Goal: Find specific page/section: Find specific page/section

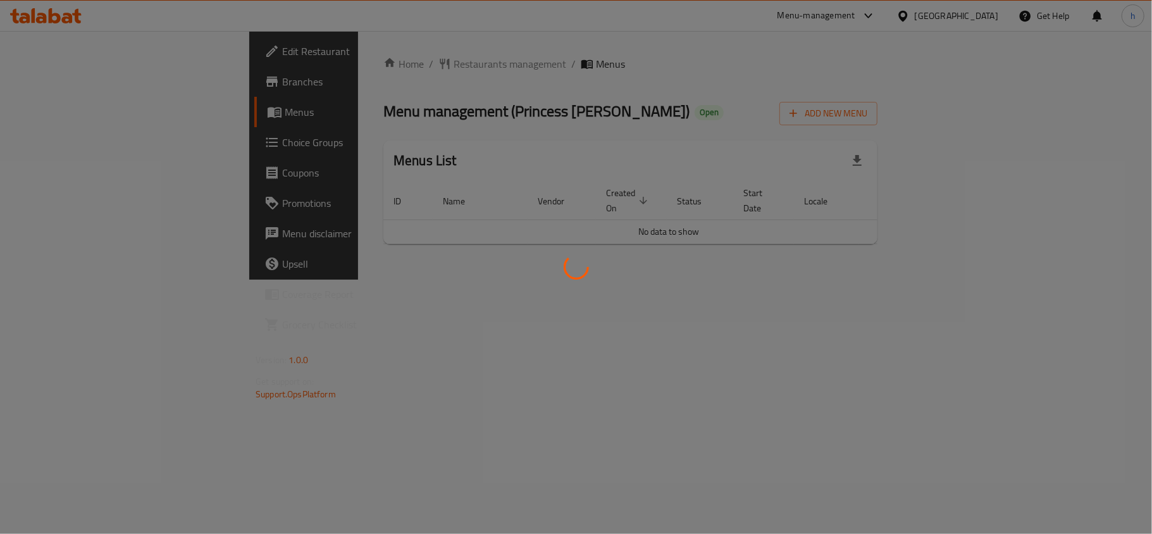
click at [340, 58] on div at bounding box center [576, 267] width 1152 height 534
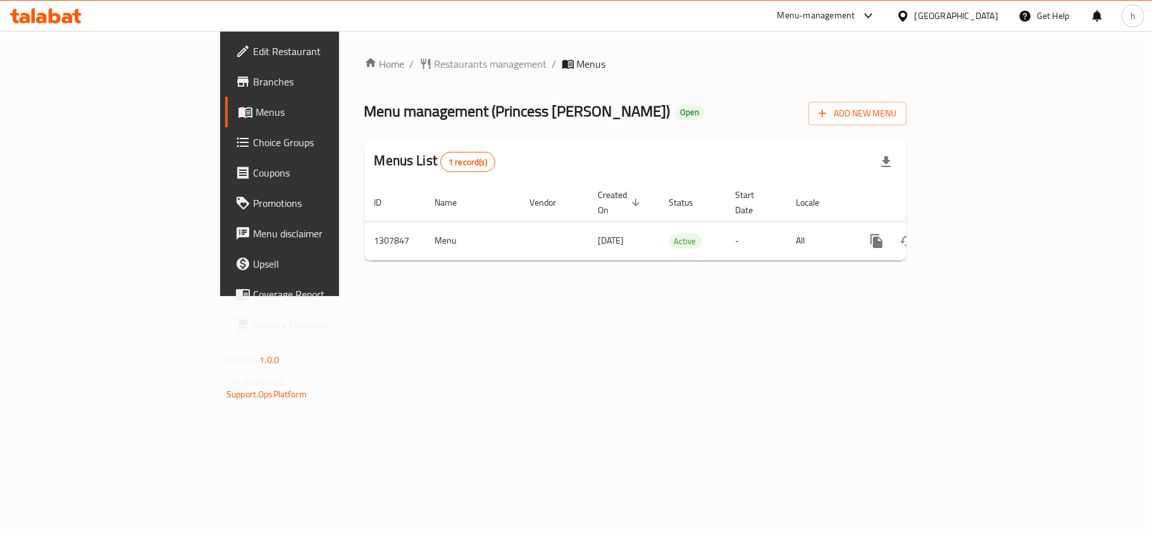
click at [435, 58] on span "Restaurants management" at bounding box center [491, 63] width 113 height 15
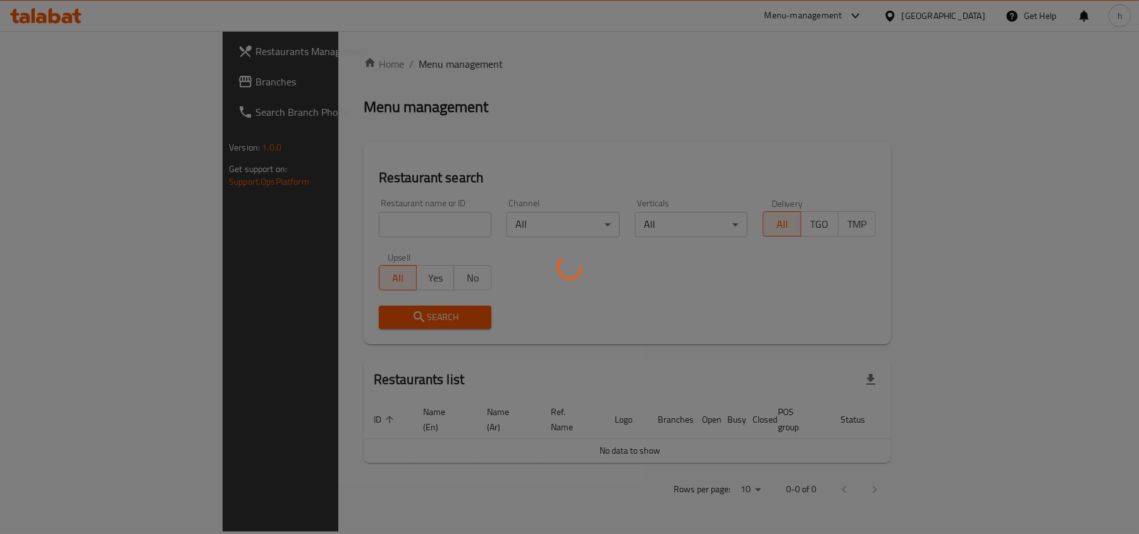
click at [314, 219] on div at bounding box center [569, 267] width 1139 height 534
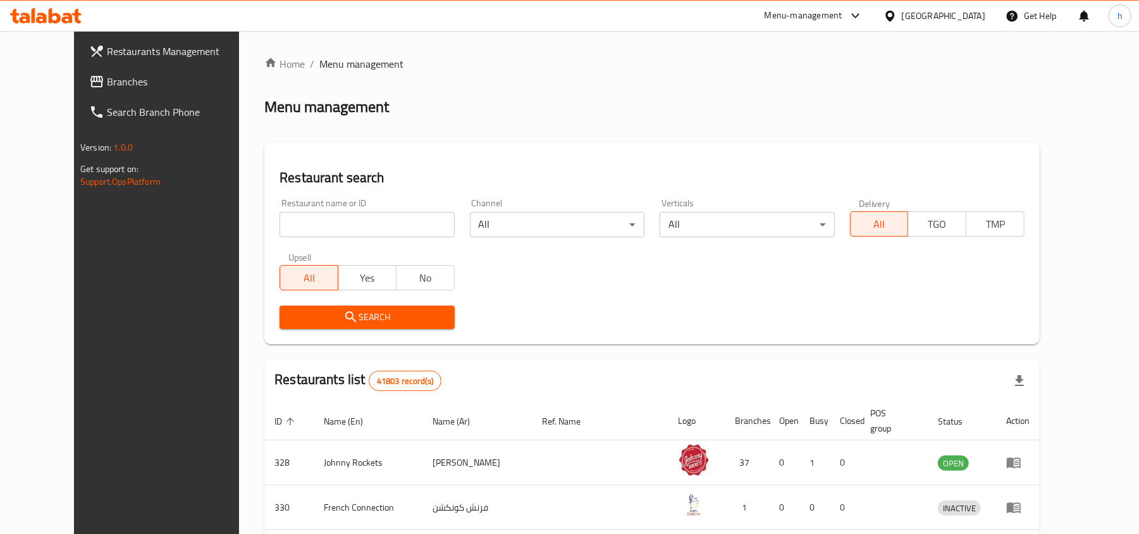
click at [314, 219] on input "search" at bounding box center [367, 224] width 175 height 25
paste input "704386"
type input "704386"
click at [348, 306] on button "Search" at bounding box center [367, 317] width 175 height 23
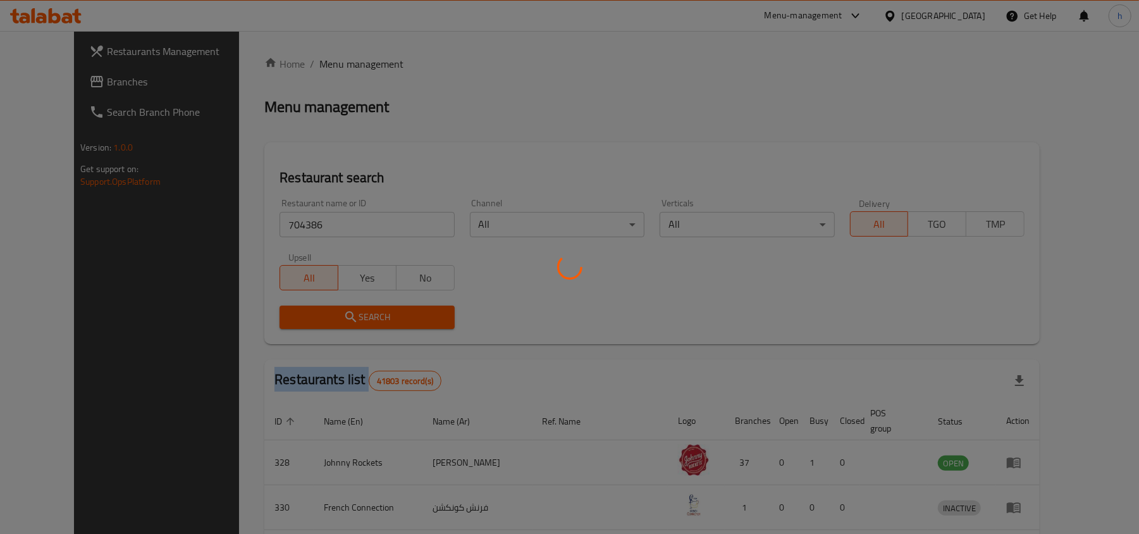
click at [348, 306] on div at bounding box center [569, 267] width 1139 height 534
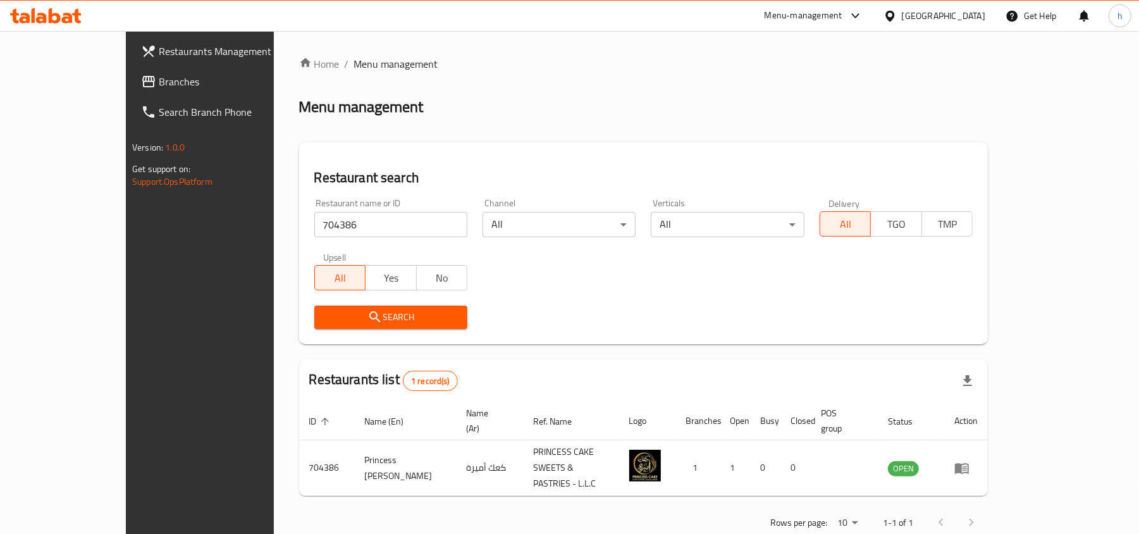
click at [674, 294] on div "Restaurant name or ID 704386 Restaurant name or ID Channel All ​ Verticals All …" at bounding box center [644, 264] width 674 height 146
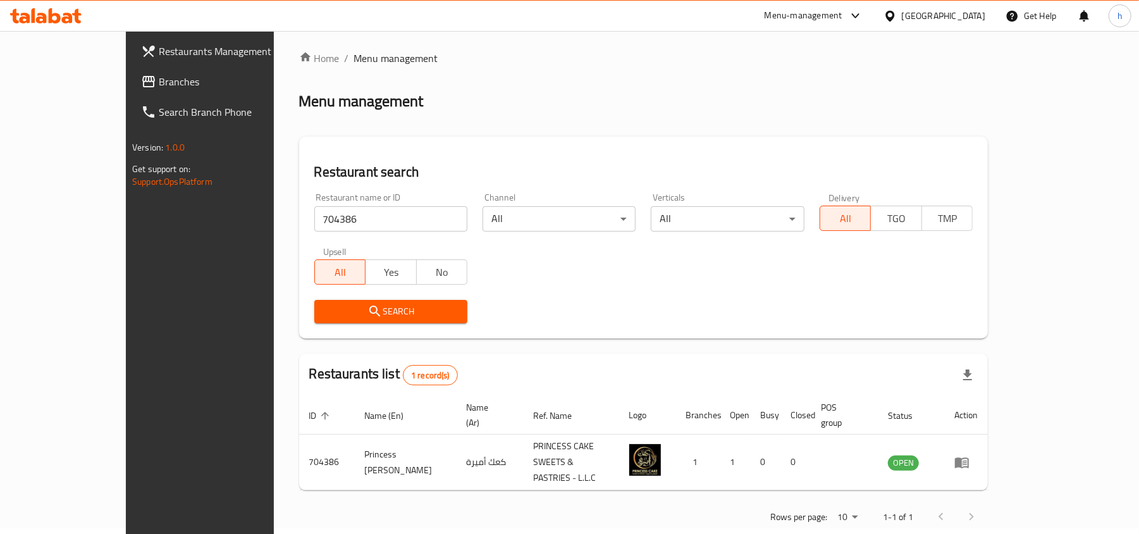
scroll to position [6, 0]
click at [922, 9] on div "[GEOGRAPHIC_DATA]" at bounding box center [944, 16] width 84 height 14
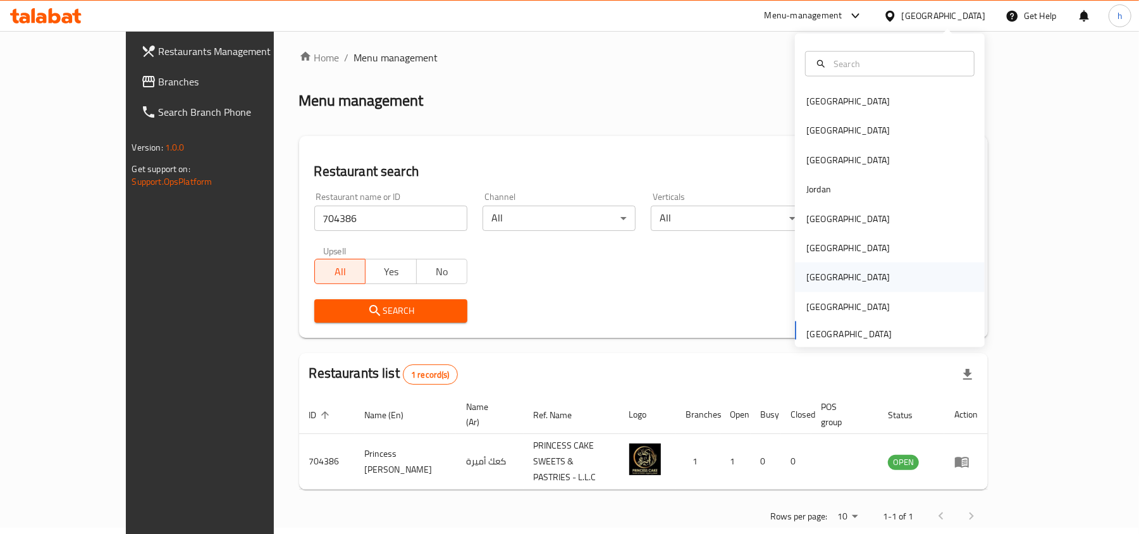
click at [808, 274] on div "[GEOGRAPHIC_DATA]" at bounding box center [849, 277] width 84 height 14
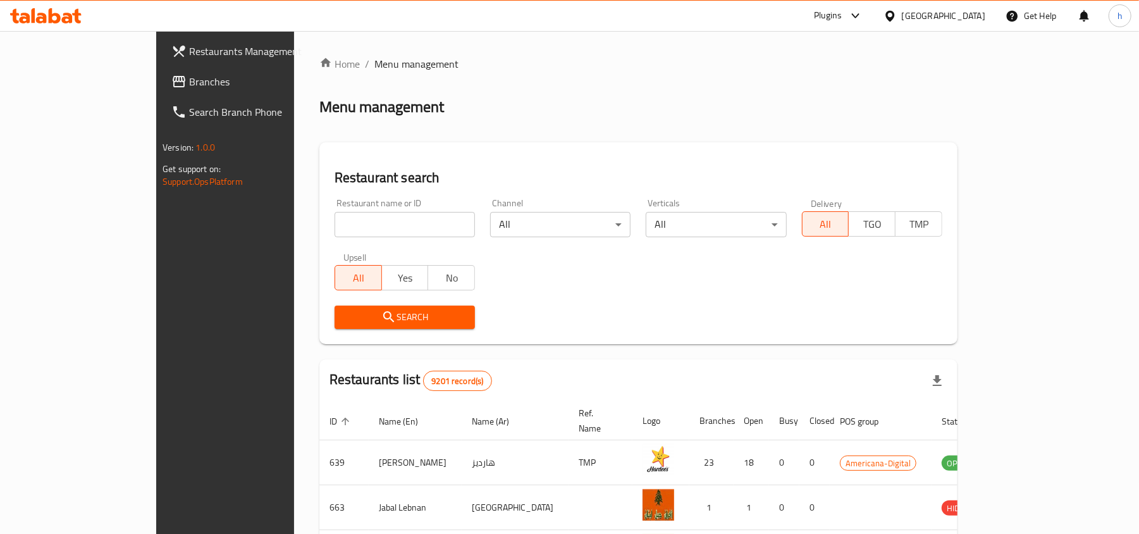
click at [189, 84] on span "Branches" at bounding box center [262, 81] width 147 height 15
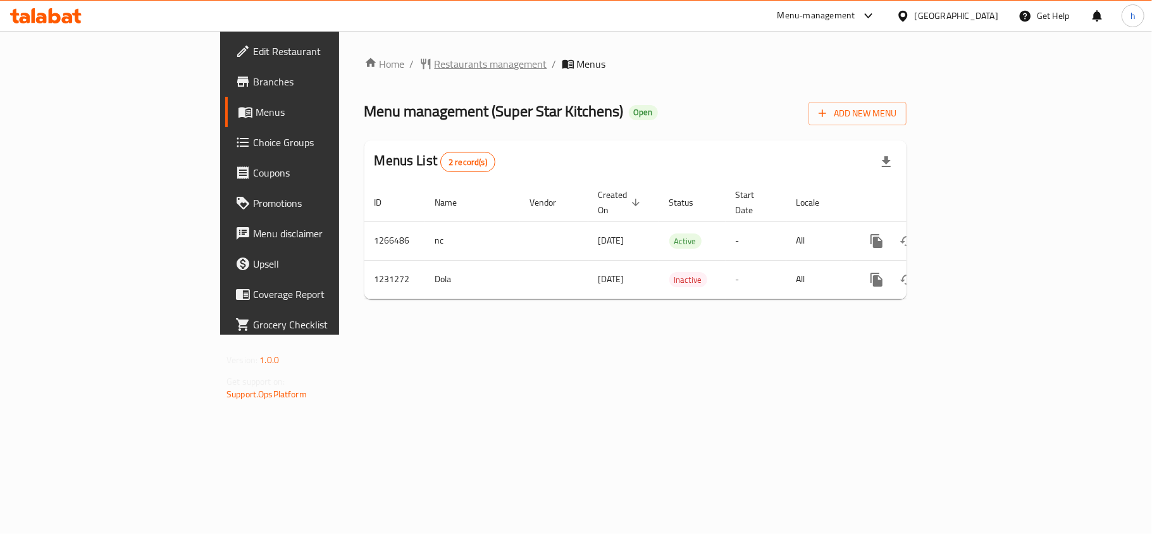
click at [435, 71] on span "Restaurants management" at bounding box center [491, 63] width 113 height 15
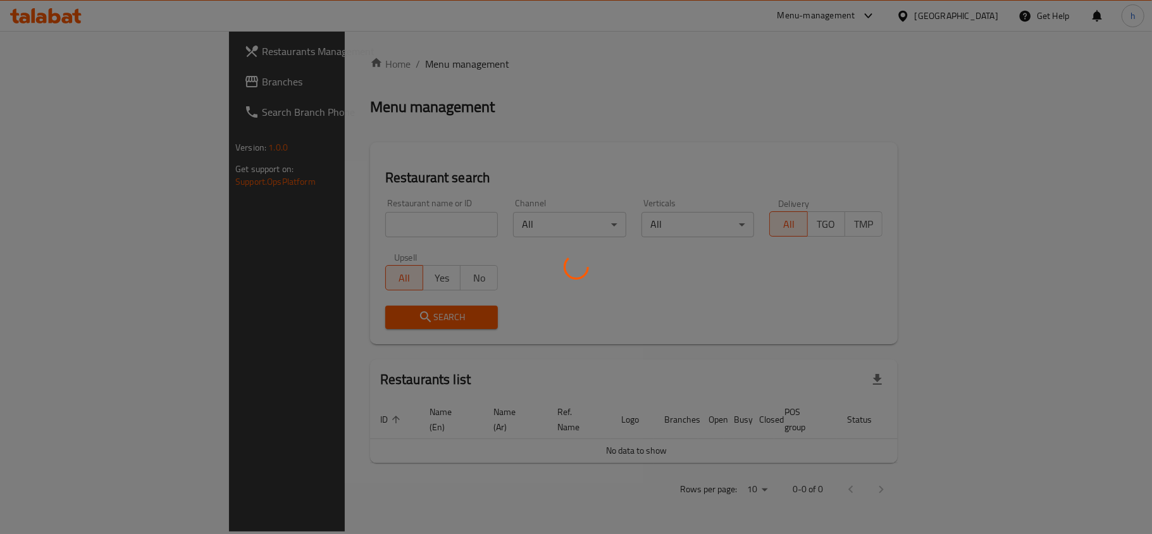
click at [311, 227] on div at bounding box center [576, 267] width 1152 height 534
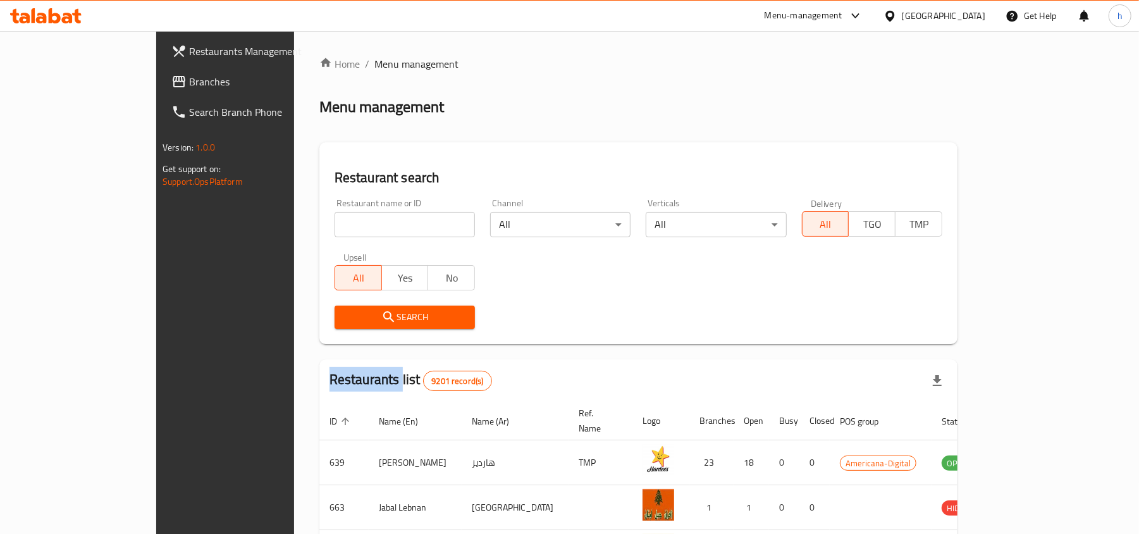
click at [311, 227] on div at bounding box center [569, 267] width 1139 height 534
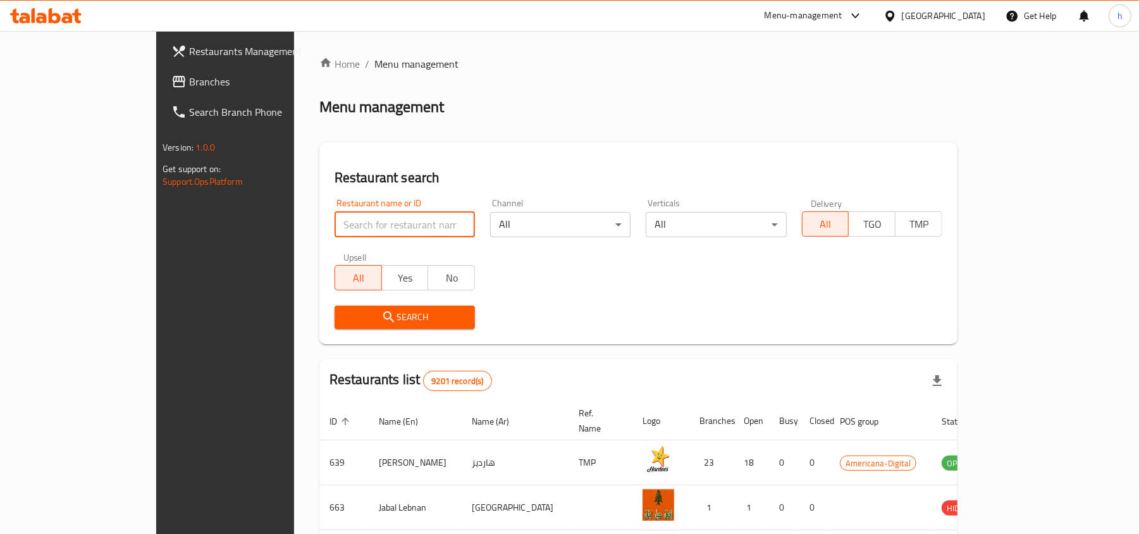
click at [335, 227] on input "search" at bounding box center [405, 224] width 140 height 25
paste input "676808"
type input "676808"
click at [335, 307] on button "Search" at bounding box center [405, 317] width 140 height 23
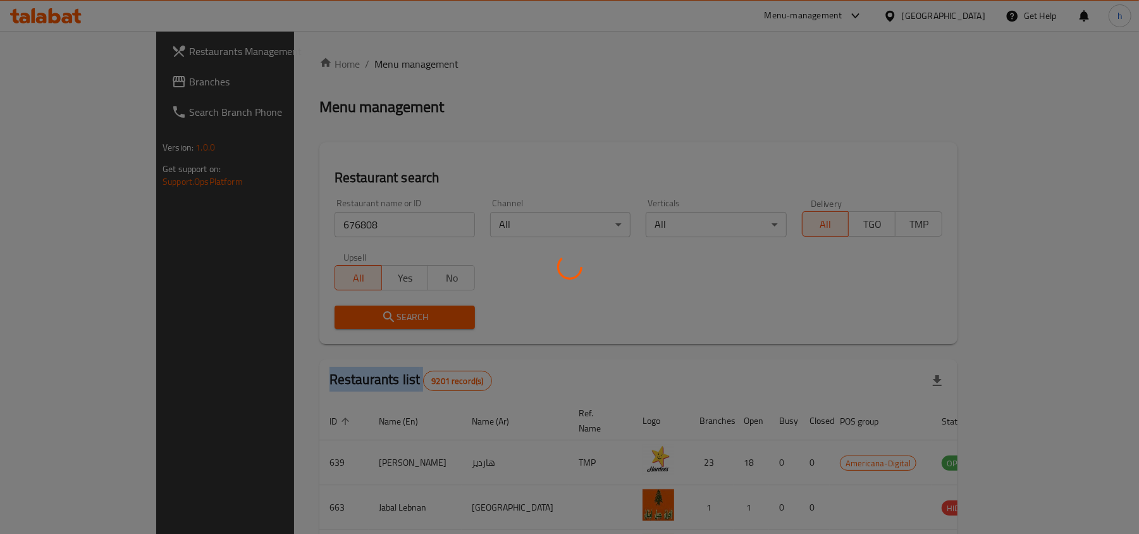
click at [320, 307] on div at bounding box center [569, 267] width 1139 height 534
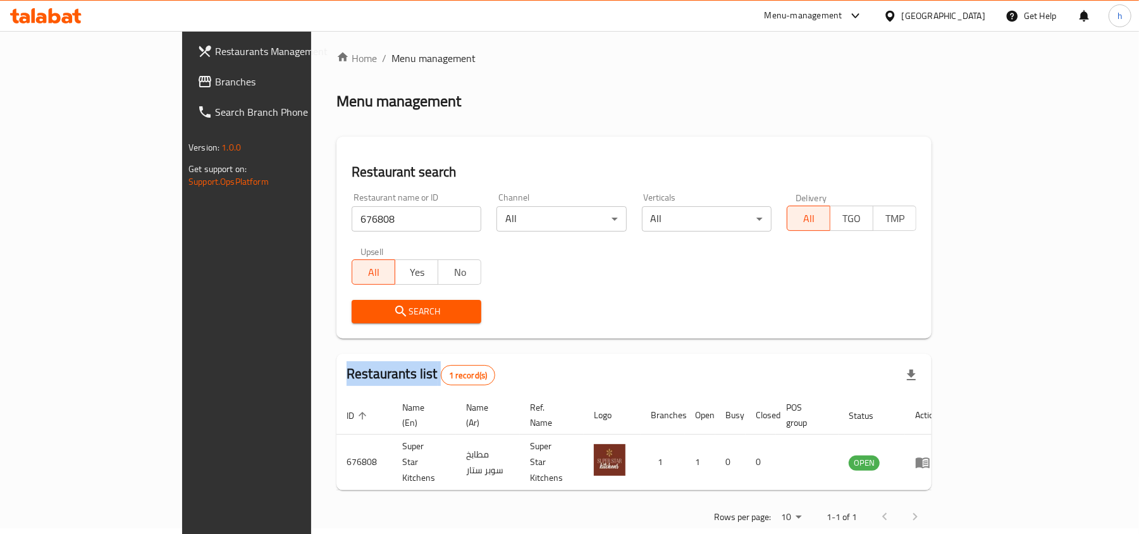
scroll to position [6, 0]
click at [972, 13] on div "[GEOGRAPHIC_DATA]" at bounding box center [944, 16] width 84 height 14
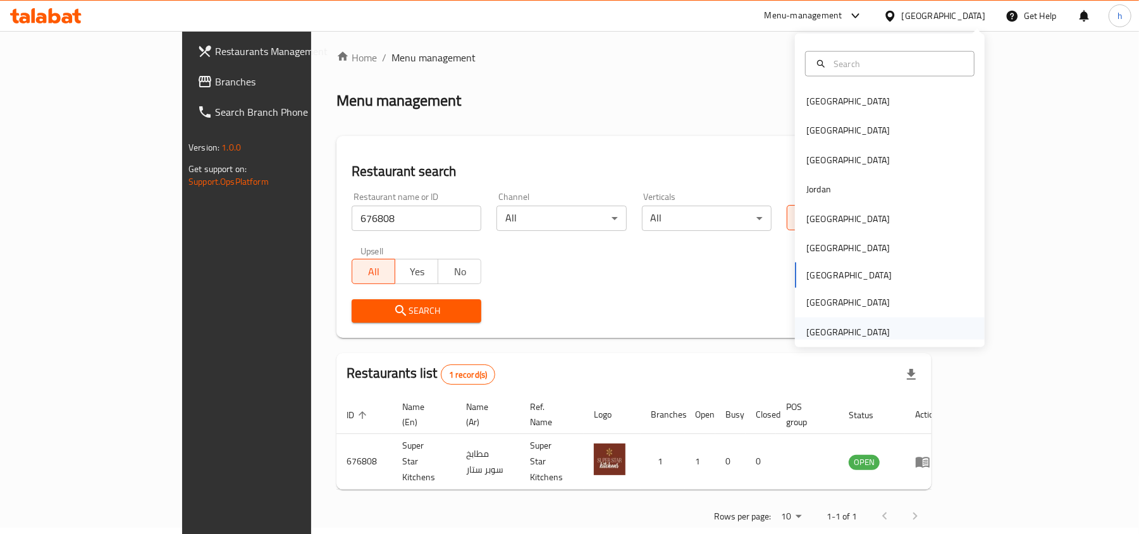
click at [821, 335] on div "[GEOGRAPHIC_DATA]" at bounding box center [849, 332] width 84 height 14
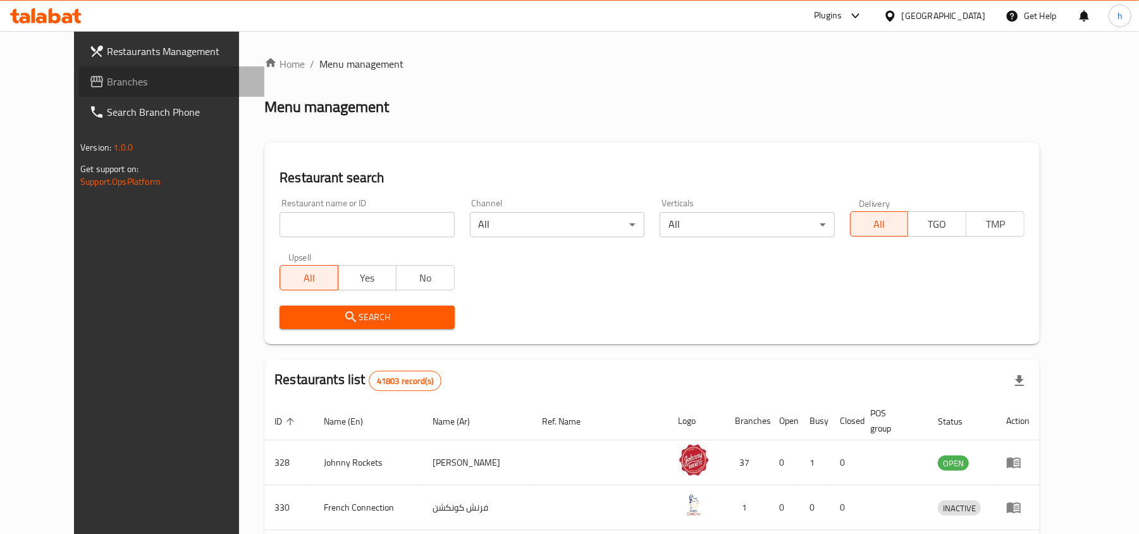
click at [107, 77] on span "Branches" at bounding box center [180, 81] width 147 height 15
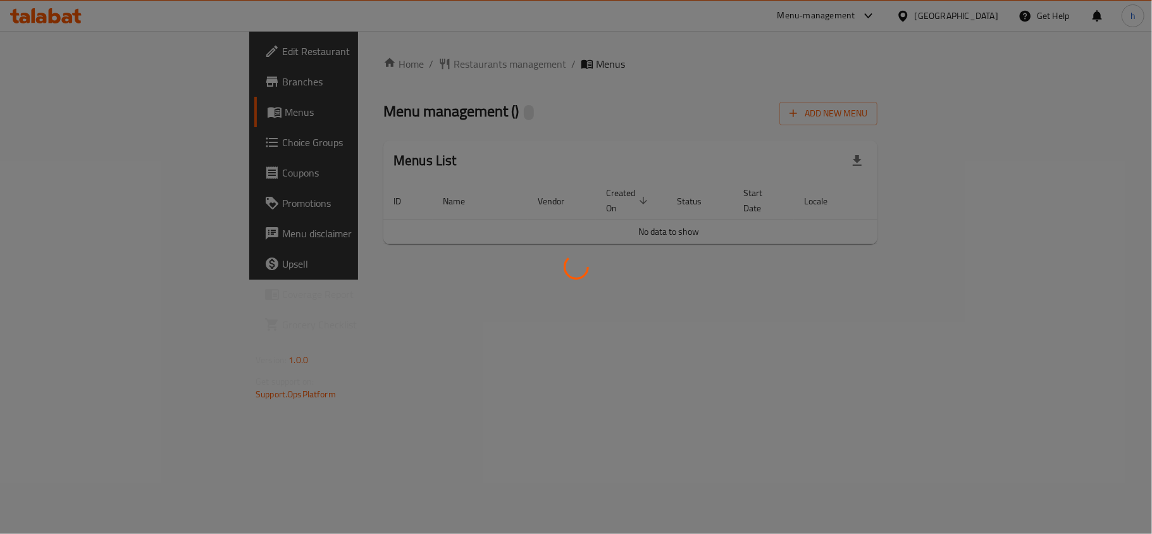
click at [400, 100] on div at bounding box center [576, 267] width 1152 height 534
click at [340, 66] on div at bounding box center [576, 267] width 1152 height 534
click at [347, 59] on div at bounding box center [576, 267] width 1152 height 534
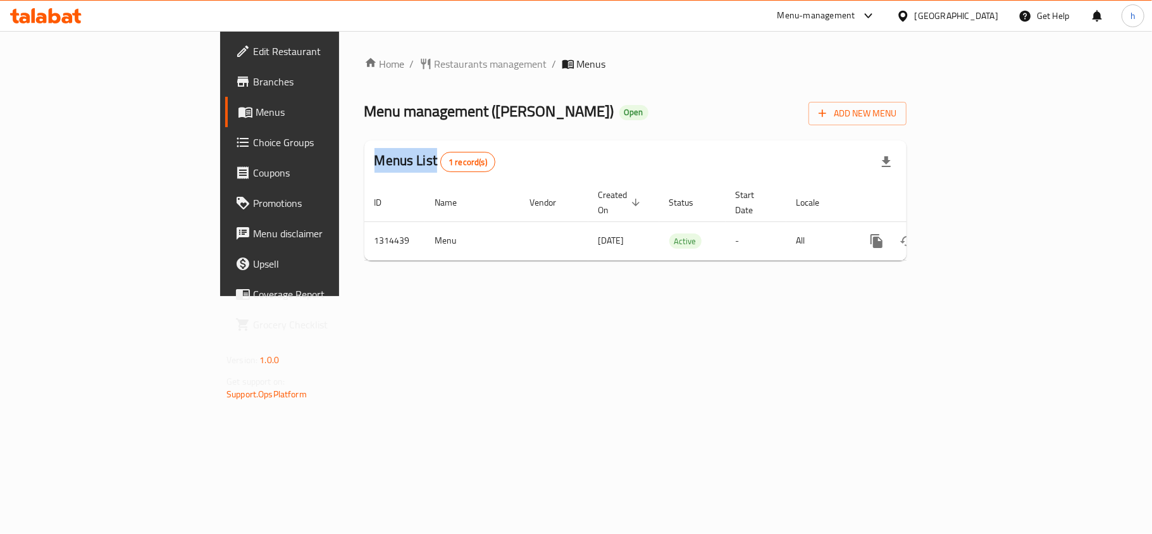
click at [435, 59] on span "Restaurants management" at bounding box center [491, 63] width 113 height 15
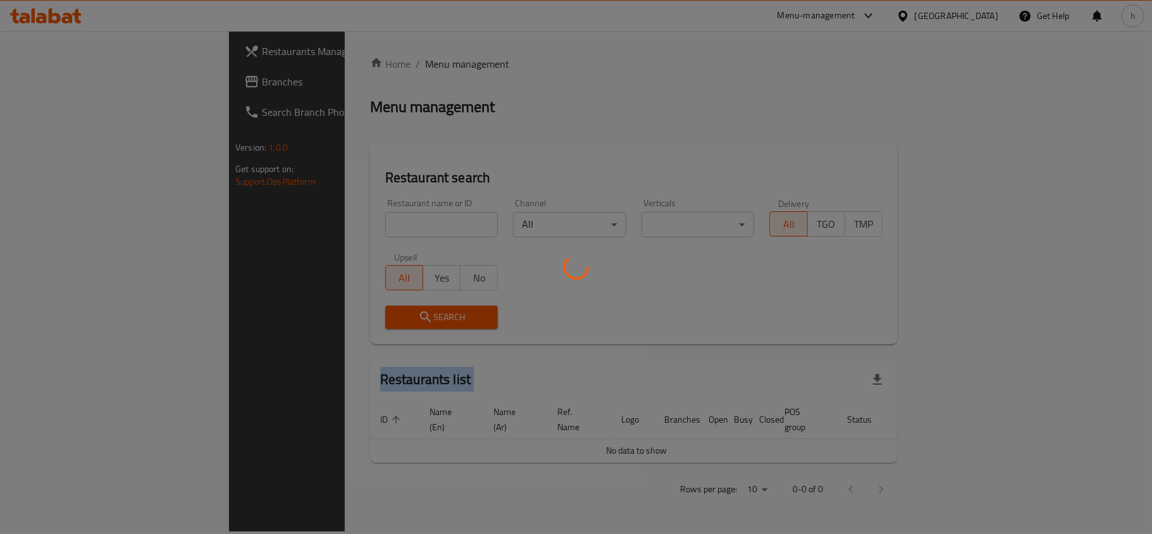
click at [347, 59] on div at bounding box center [576, 267] width 1152 height 534
click at [294, 231] on div at bounding box center [576, 267] width 1152 height 534
click at [297, 225] on div at bounding box center [576, 267] width 1152 height 534
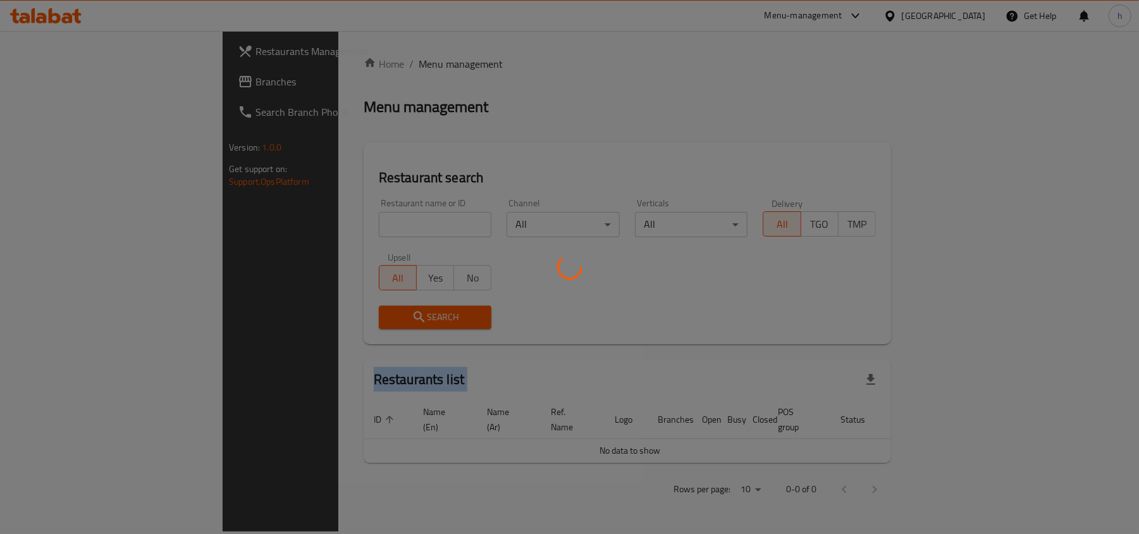
click at [297, 225] on div at bounding box center [569, 267] width 1139 height 534
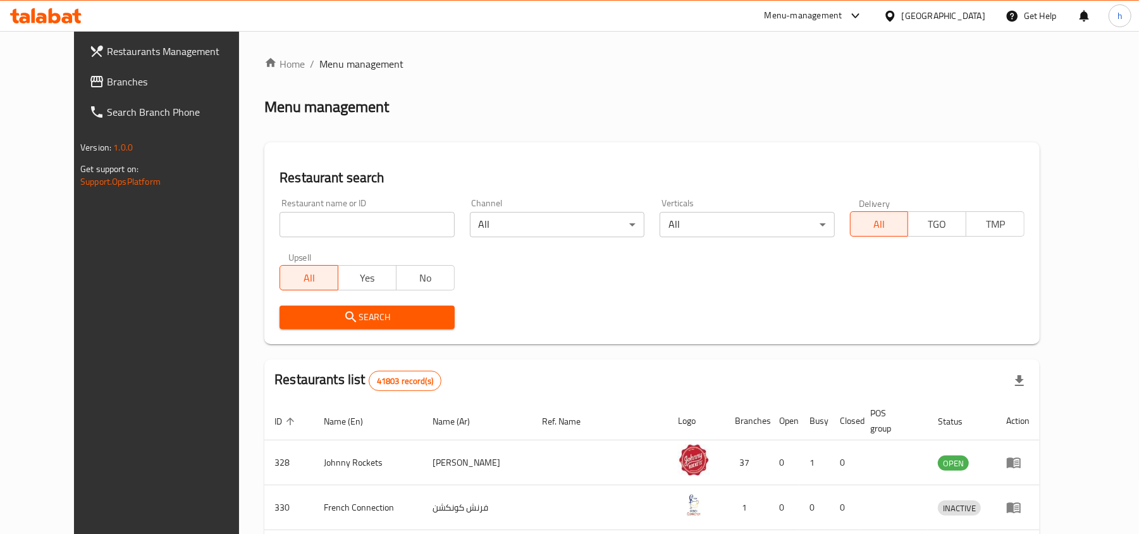
click at [297, 225] on input "search" at bounding box center [367, 224] width 175 height 25
paste input "706932"
type input "706932"
click at [345, 320] on icon "submit" at bounding box center [350, 316] width 11 height 11
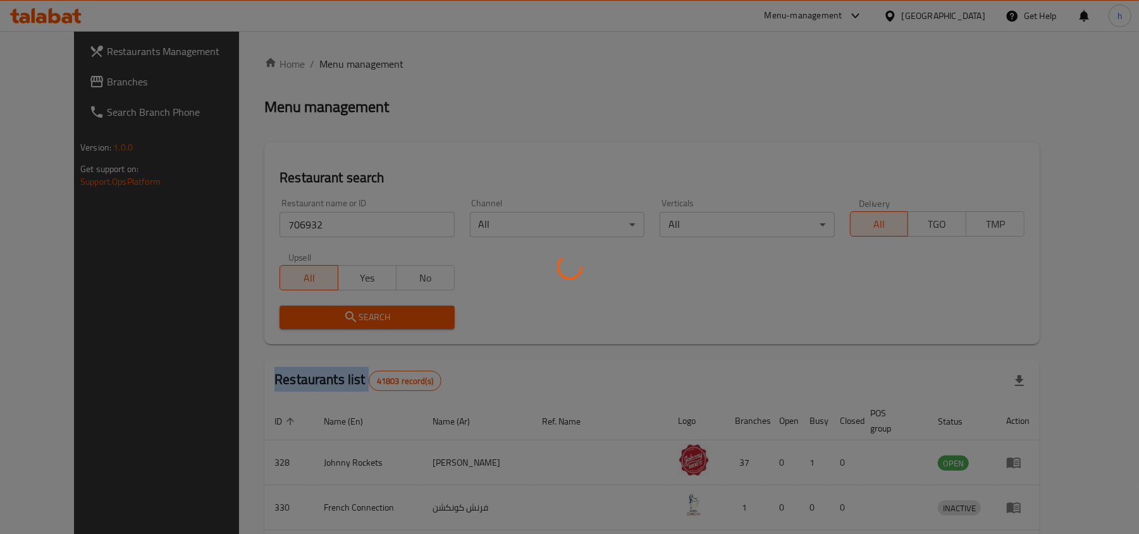
click at [320, 320] on div at bounding box center [569, 267] width 1139 height 534
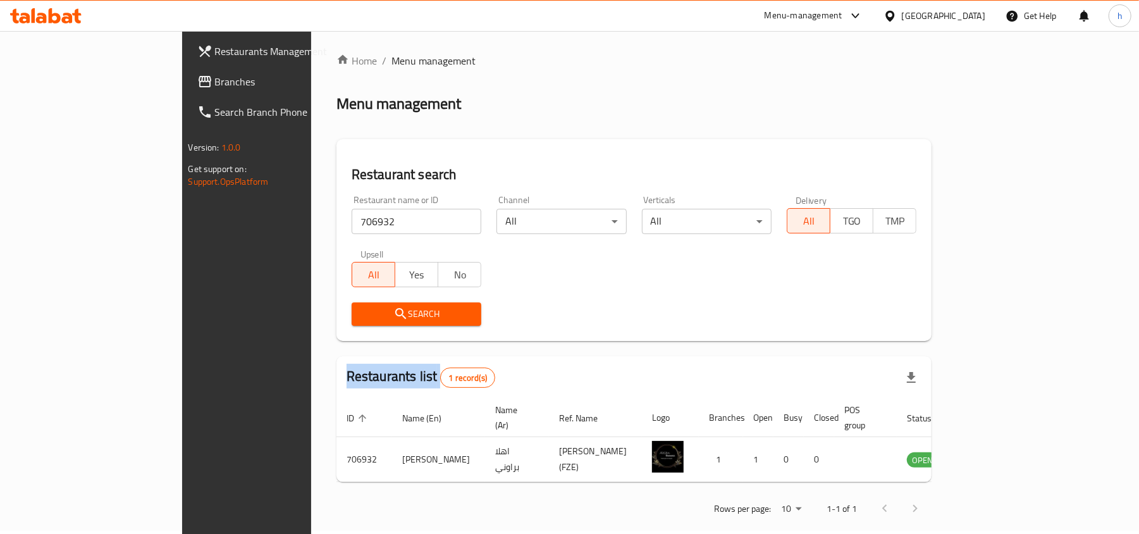
scroll to position [6, 0]
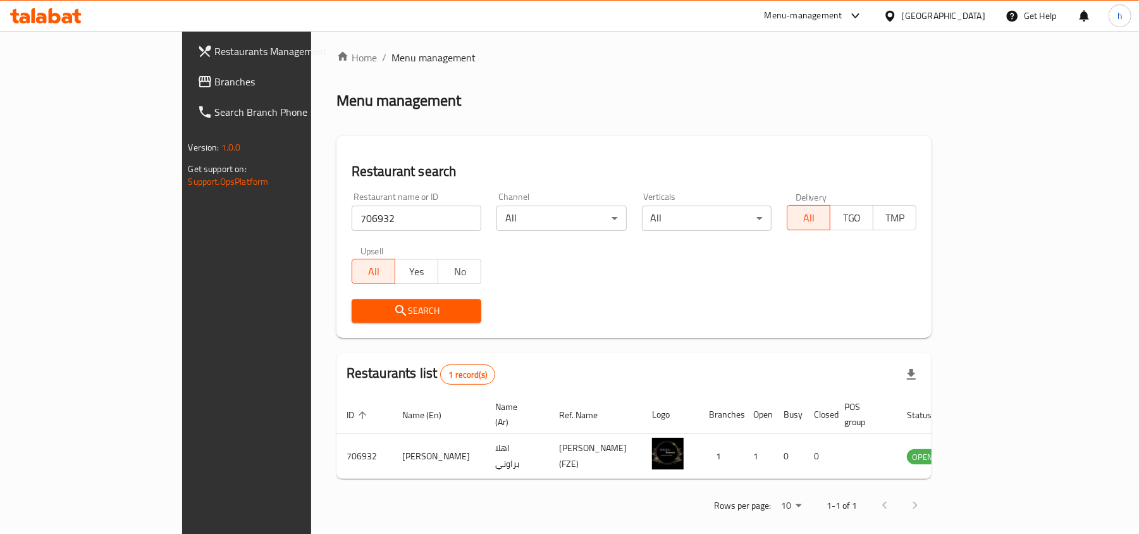
click at [964, 18] on div "[GEOGRAPHIC_DATA]" at bounding box center [944, 16] width 84 height 14
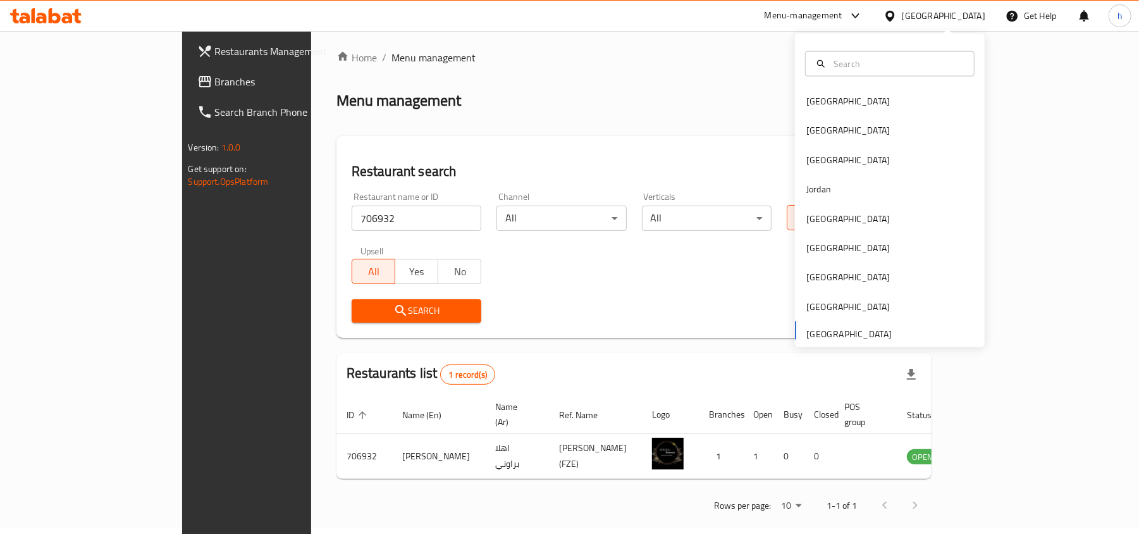
click at [805, 337] on div "Bahrain Egypt Iraq Jordan Kuwait Oman Qatar Saudi Arabia United Arab Emirates" at bounding box center [890, 217] width 190 height 260
click at [561, 106] on div "Menu management" at bounding box center [635, 100] width 596 height 20
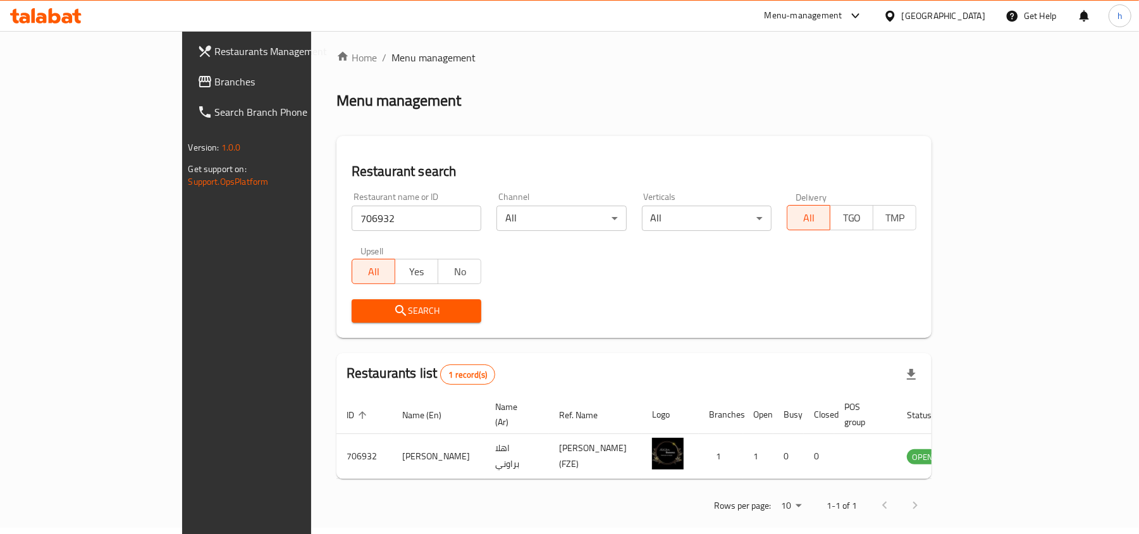
click at [215, 75] on span "Branches" at bounding box center [288, 81] width 147 height 15
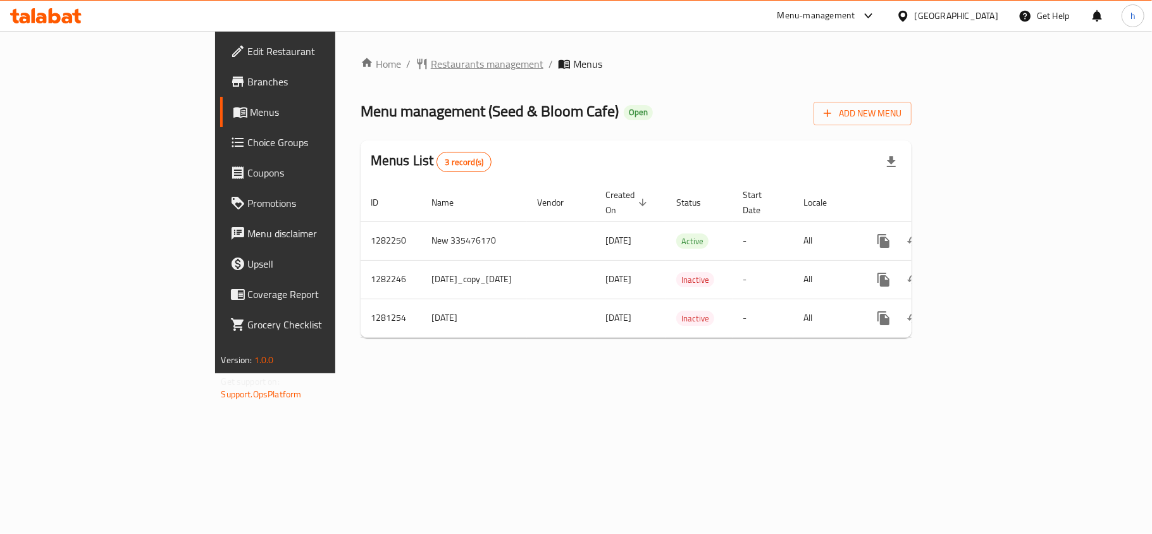
click at [431, 66] on span "Restaurants management" at bounding box center [487, 63] width 113 height 15
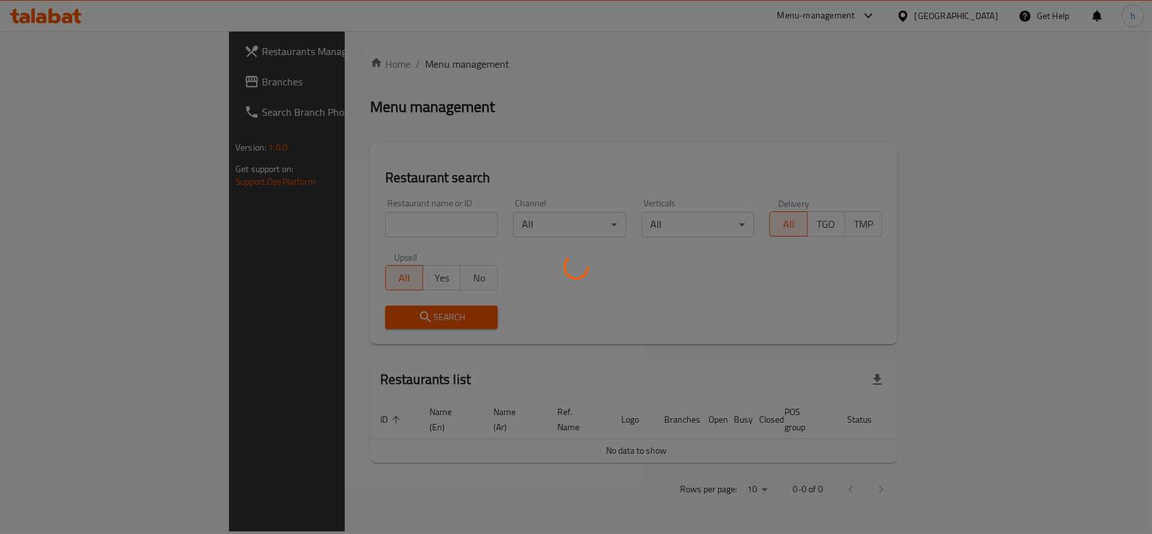
click at [315, 226] on div at bounding box center [576, 267] width 1152 height 534
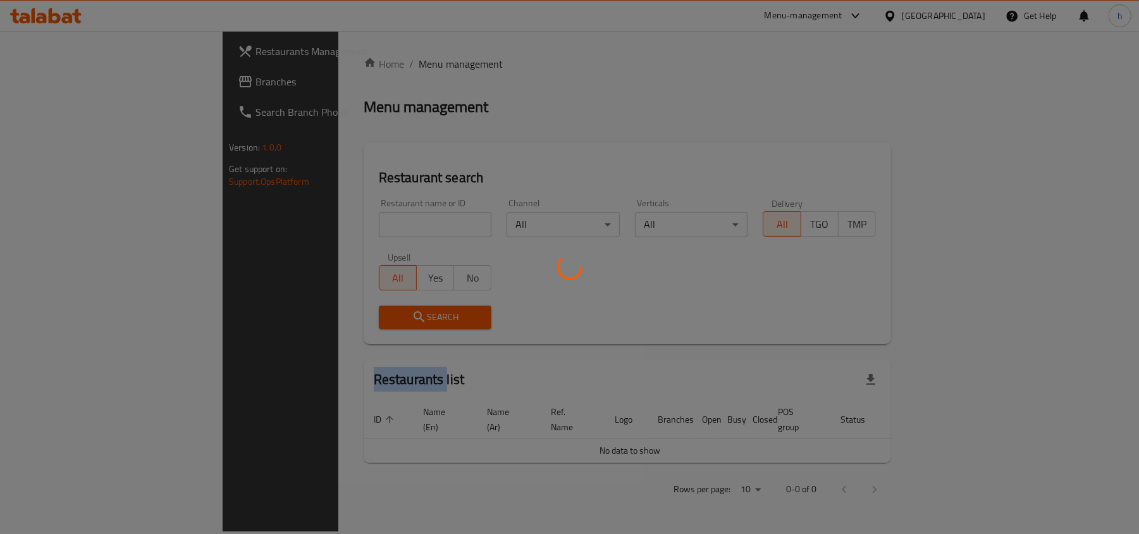
click at [315, 226] on div at bounding box center [569, 267] width 1139 height 534
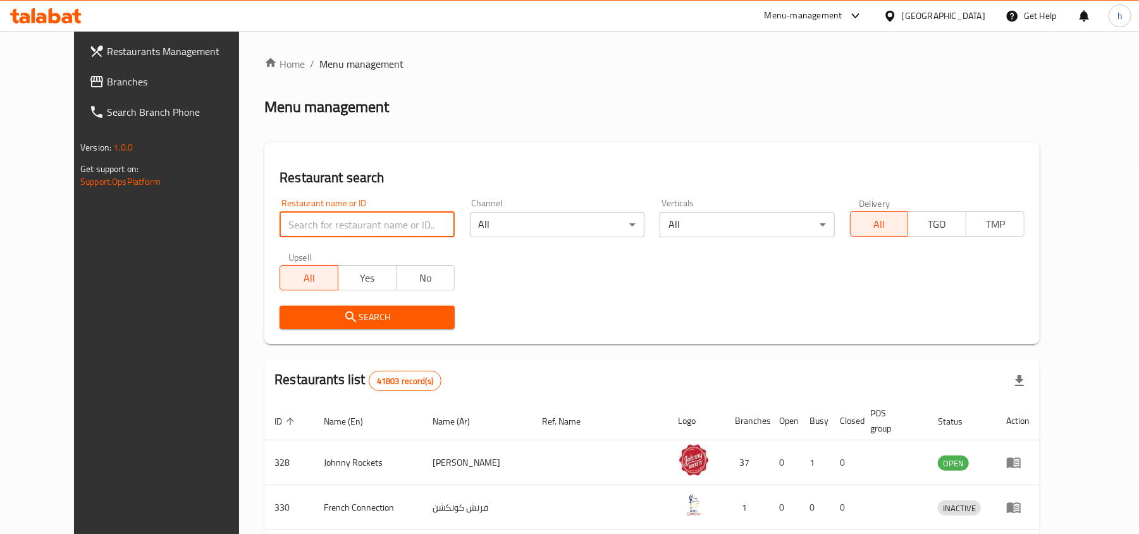
click at [315, 226] on input "search" at bounding box center [367, 224] width 175 height 25
paste input "694262"
type input "694262"
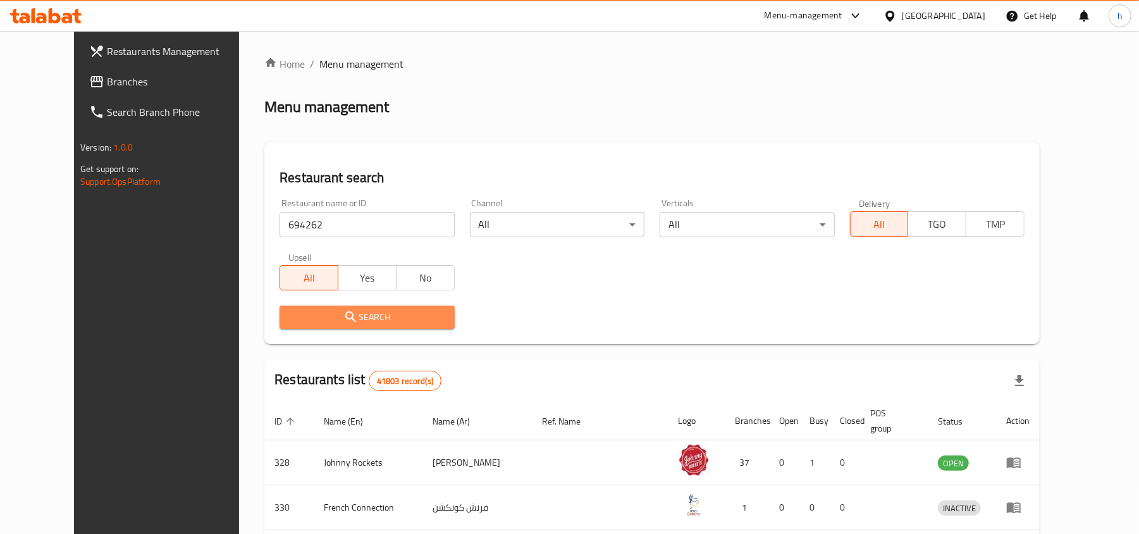
click at [333, 309] on span "Search" at bounding box center [367, 317] width 154 height 16
click at [333, 309] on div at bounding box center [569, 267] width 1139 height 534
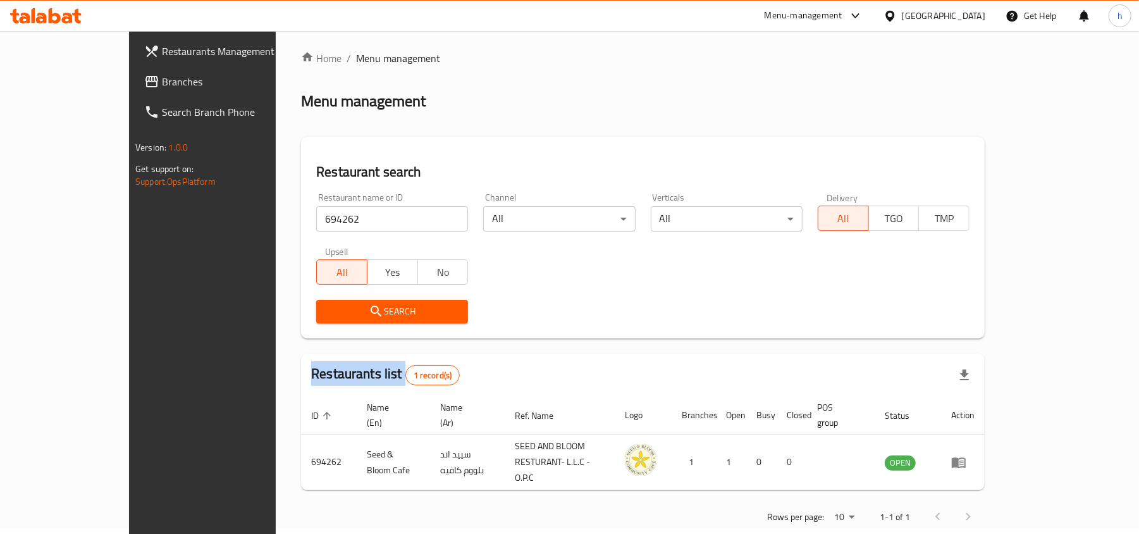
scroll to position [6, 0]
click at [942, 16] on div "[GEOGRAPHIC_DATA]" at bounding box center [944, 16] width 84 height 14
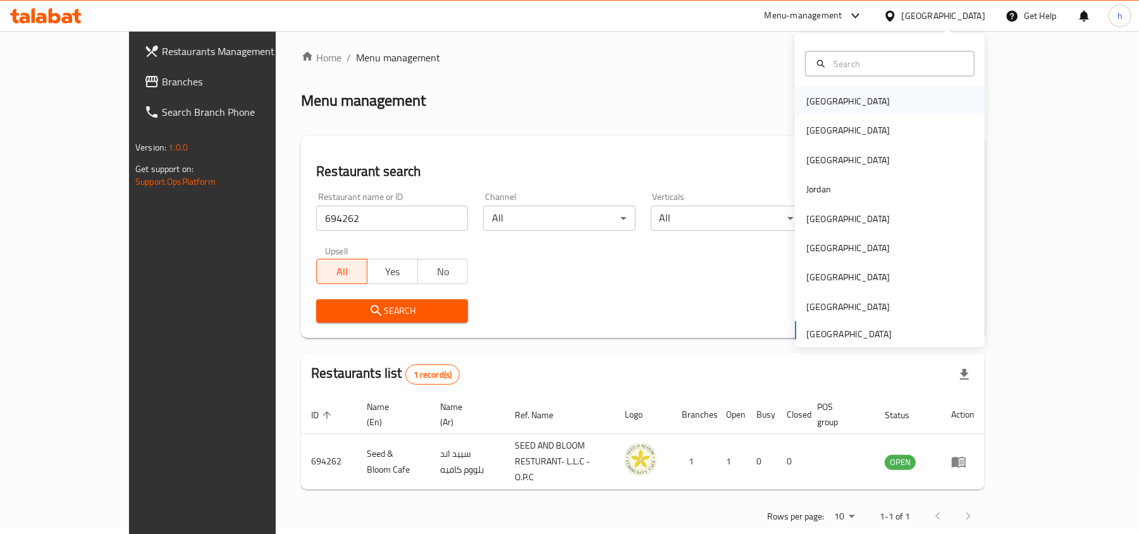
click at [833, 96] on div "[GEOGRAPHIC_DATA]" at bounding box center [849, 101] width 104 height 29
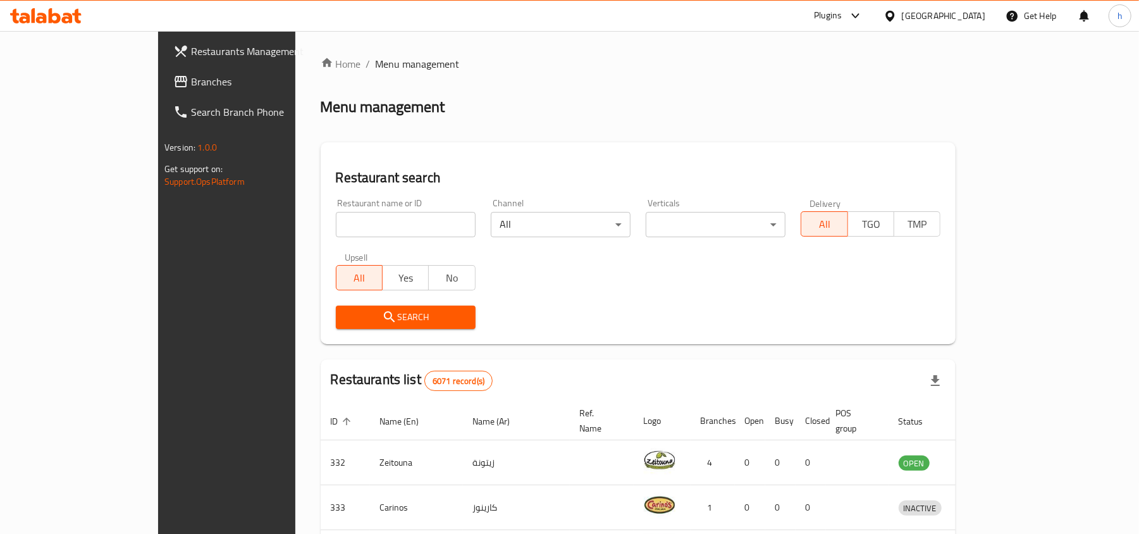
click at [191, 77] on span "Branches" at bounding box center [264, 81] width 147 height 15
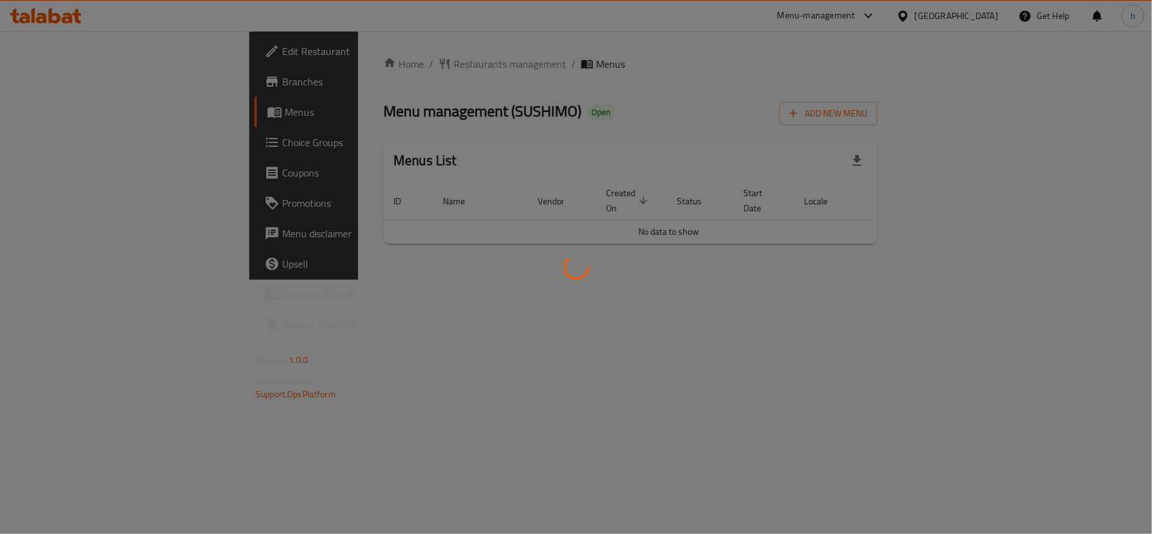
click at [545, 106] on div at bounding box center [576, 267] width 1152 height 534
click at [314, 61] on div at bounding box center [576, 267] width 1152 height 534
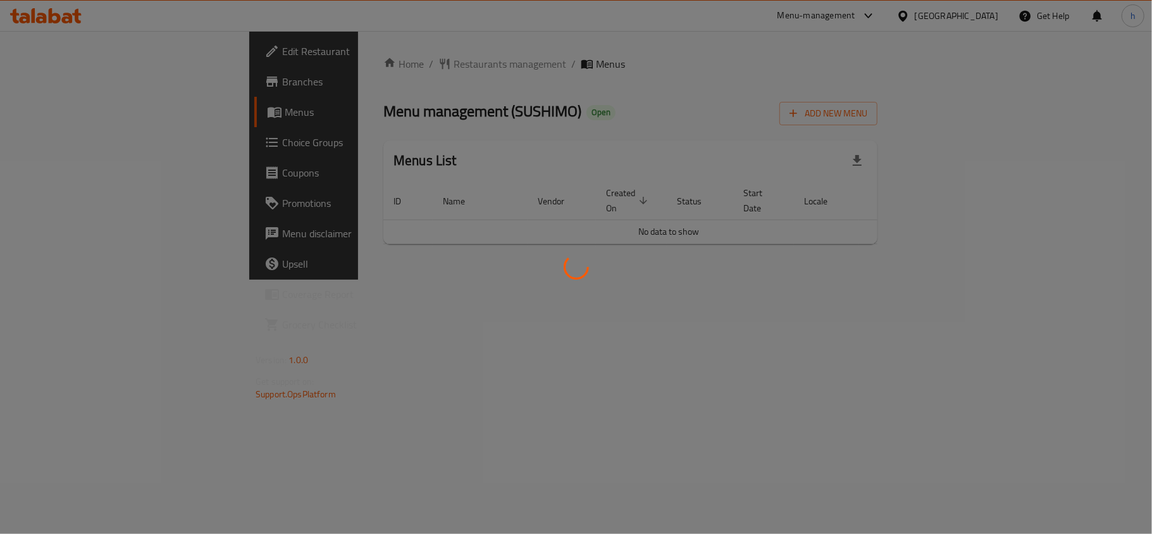
click at [359, 61] on div at bounding box center [576, 267] width 1152 height 534
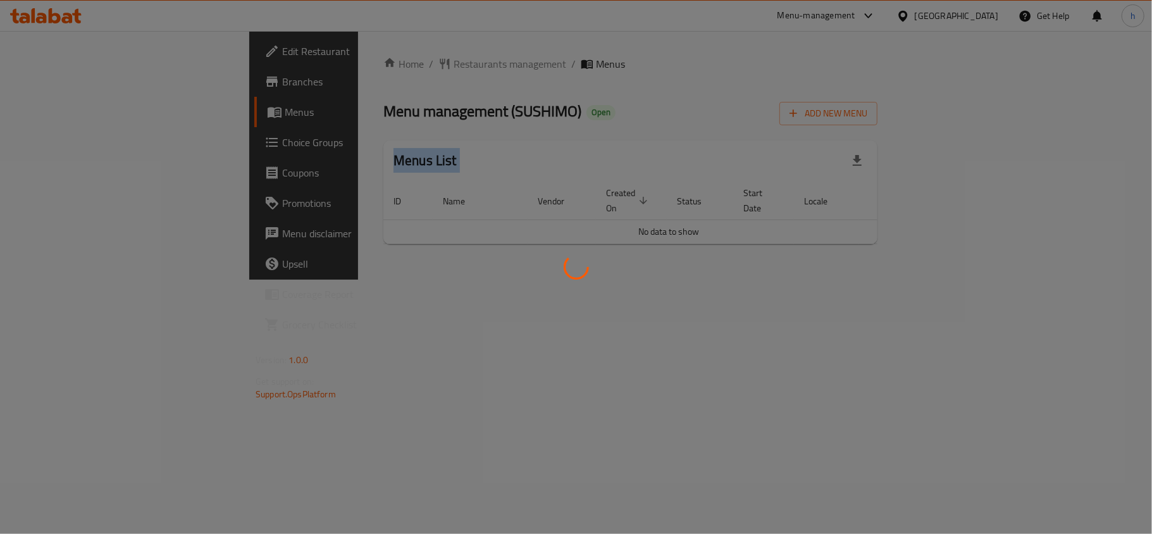
click at [359, 61] on div at bounding box center [576, 267] width 1152 height 534
click at [326, 58] on div at bounding box center [576, 267] width 1152 height 534
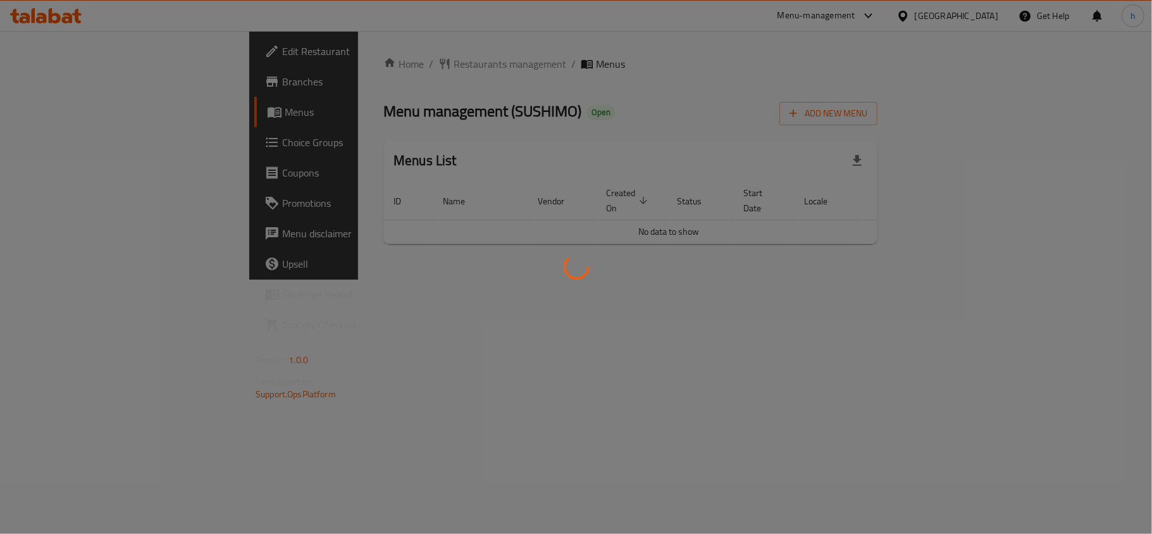
click at [327, 59] on div at bounding box center [576, 267] width 1152 height 534
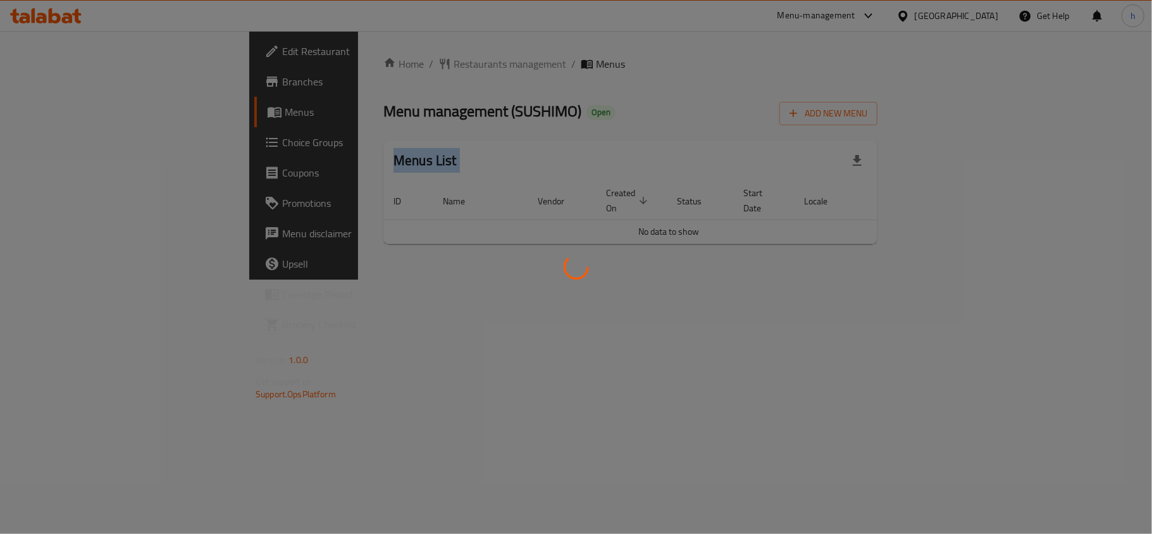
click at [327, 59] on div at bounding box center [576, 267] width 1152 height 534
click at [342, 62] on div at bounding box center [576, 267] width 1152 height 534
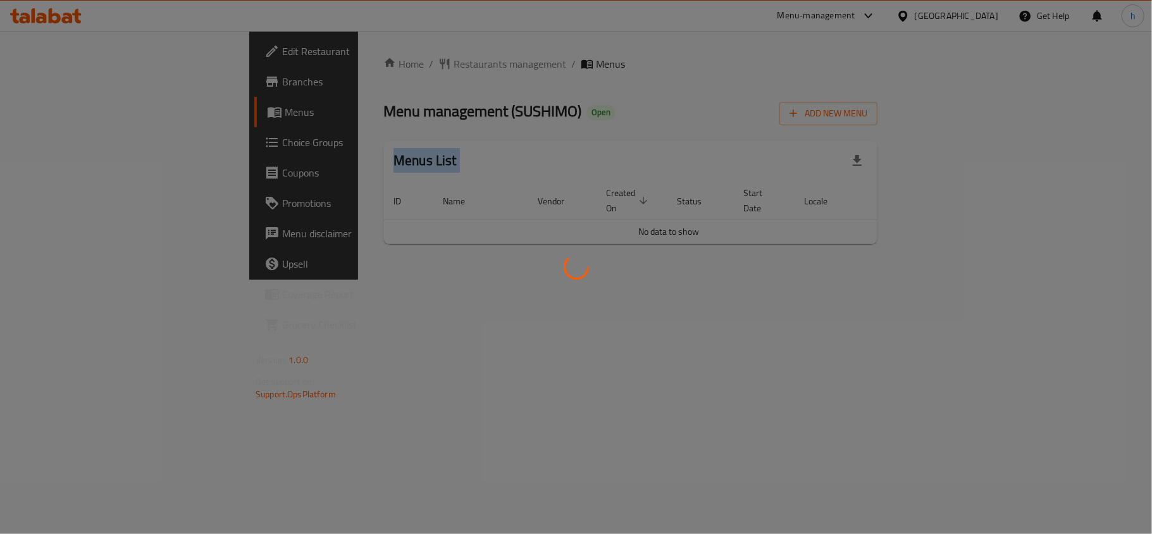
click at [342, 62] on div at bounding box center [576, 267] width 1152 height 534
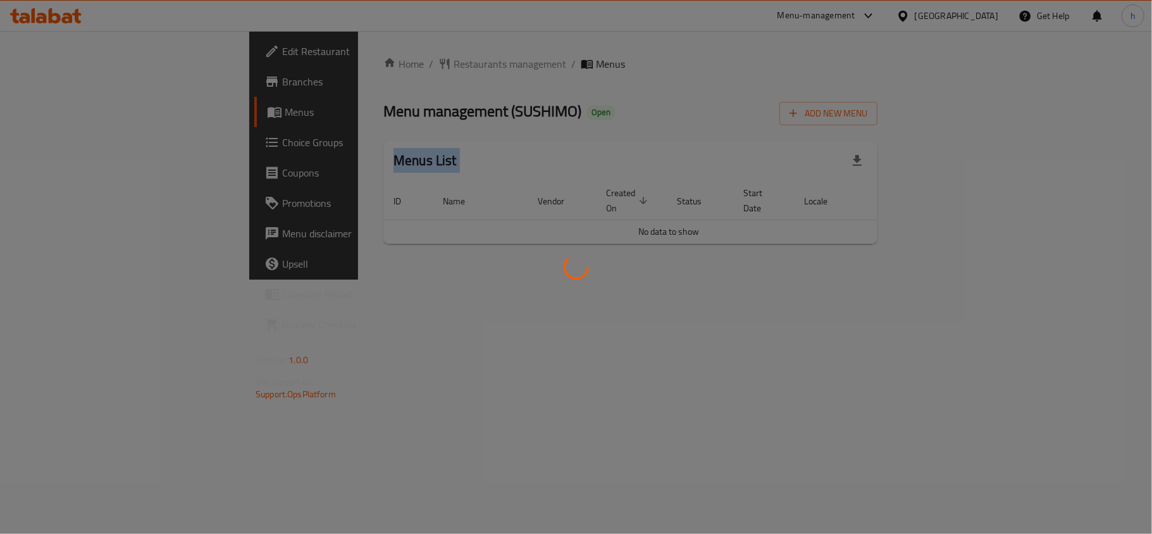
click at [342, 62] on div at bounding box center [576, 267] width 1152 height 534
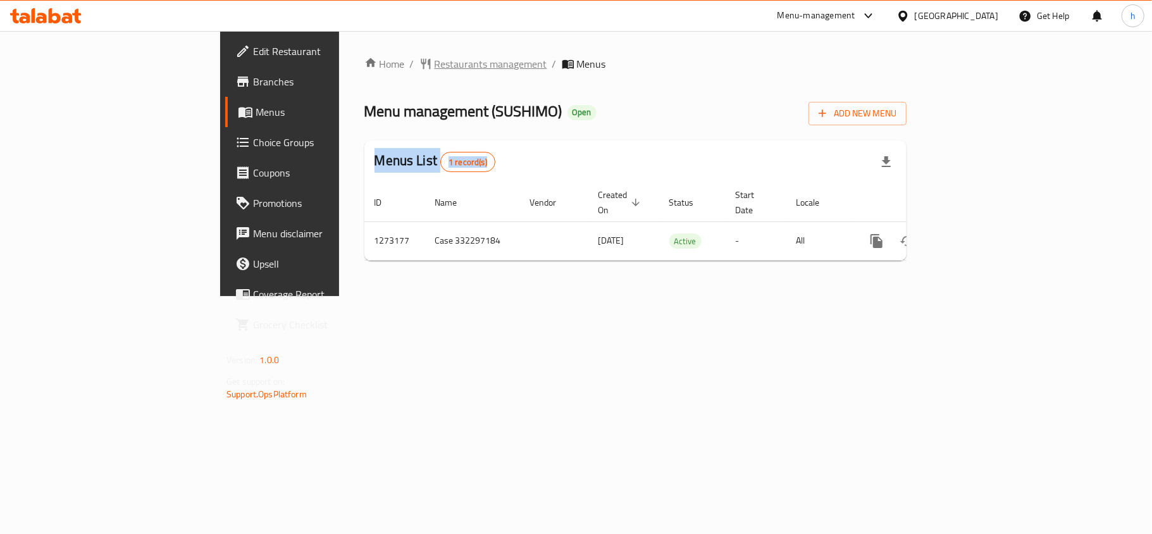
click at [435, 59] on span "Restaurants management" at bounding box center [491, 63] width 113 height 15
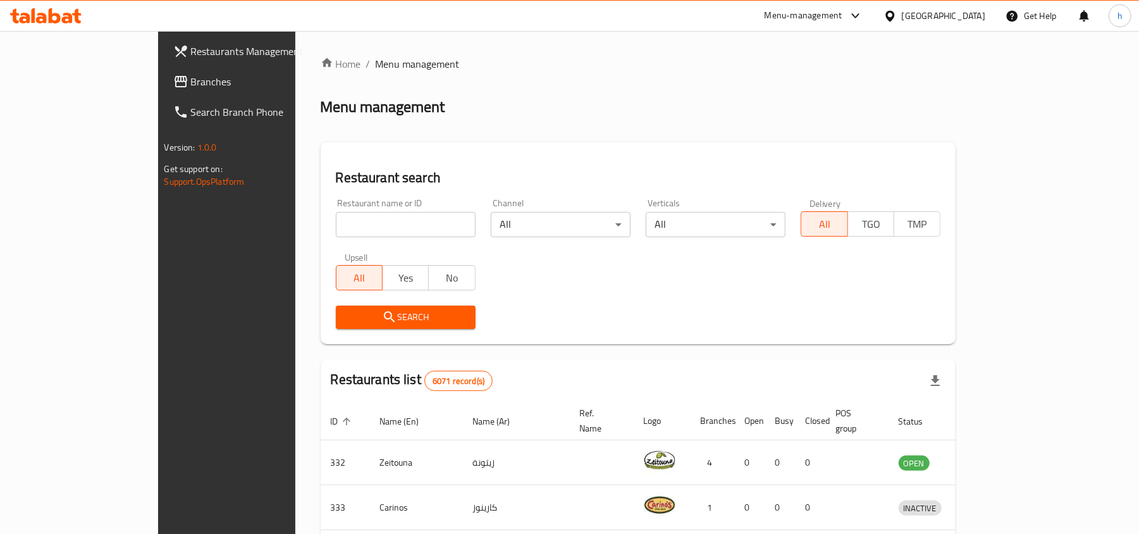
click at [321, 231] on div "Home / Menu management Menu management Restaurant search Restaurant name or ID …" at bounding box center [639, 471] width 636 height 830
click at [336, 231] on input "search" at bounding box center [406, 224] width 140 height 25
paste input "690639"
type input "690639"
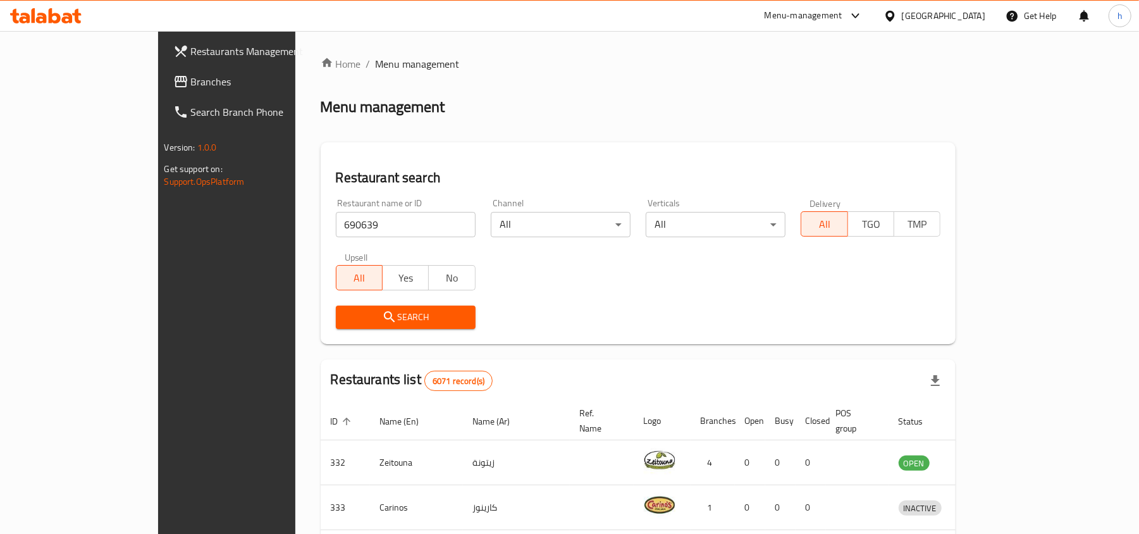
click at [384, 318] on icon "submit" at bounding box center [389, 316] width 11 height 11
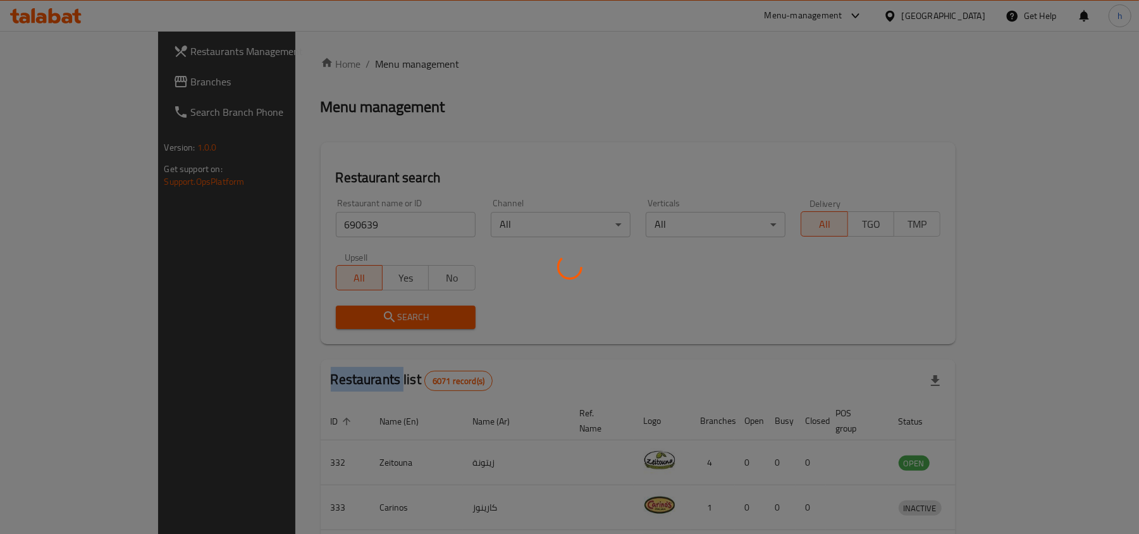
click at [320, 317] on div at bounding box center [569, 267] width 1139 height 534
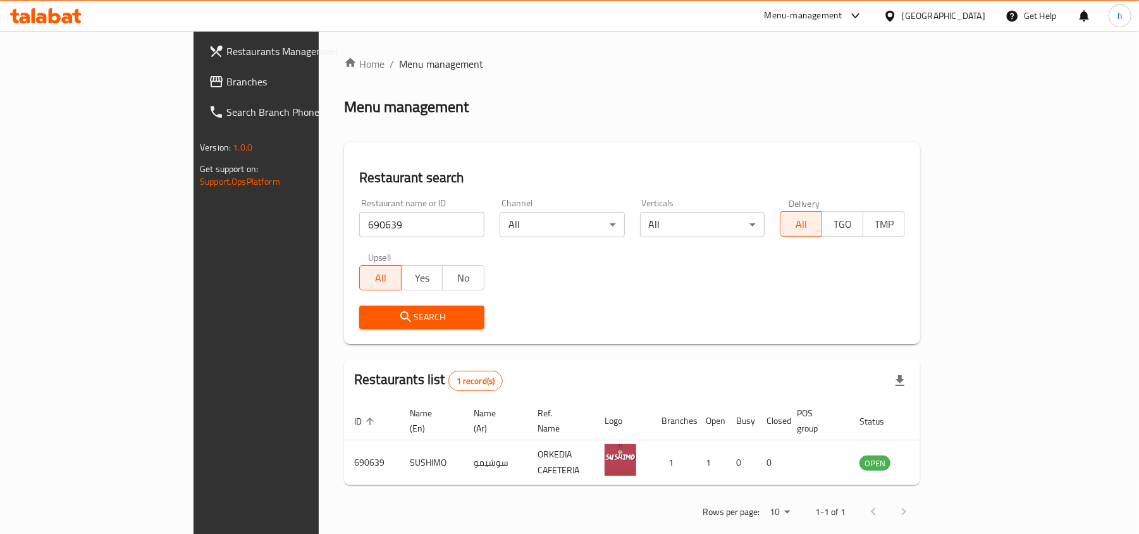
click at [970, 16] on div "[GEOGRAPHIC_DATA]" at bounding box center [944, 16] width 84 height 14
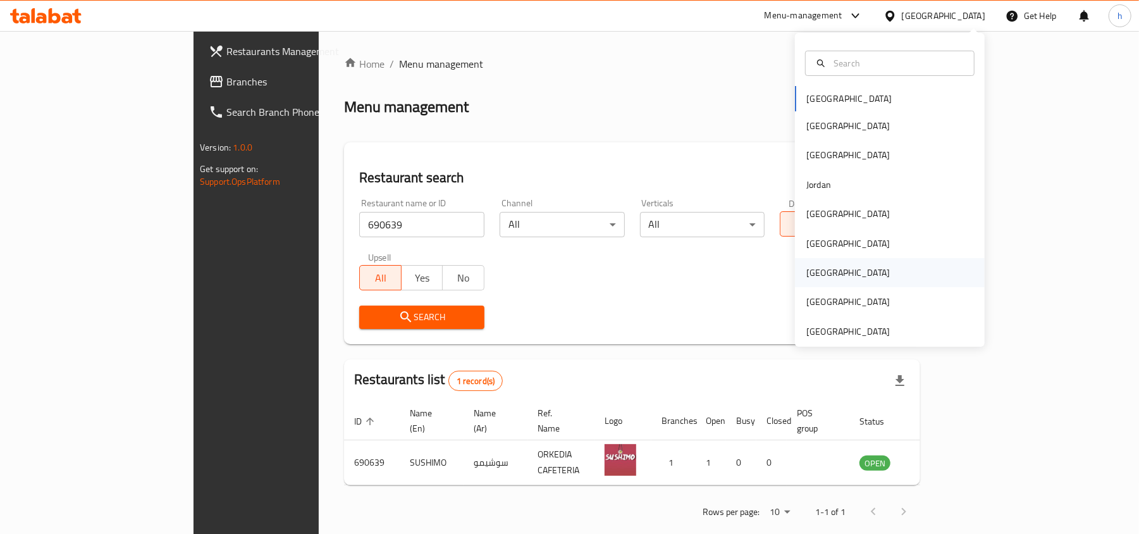
click at [809, 273] on div "[GEOGRAPHIC_DATA]" at bounding box center [849, 273] width 84 height 14
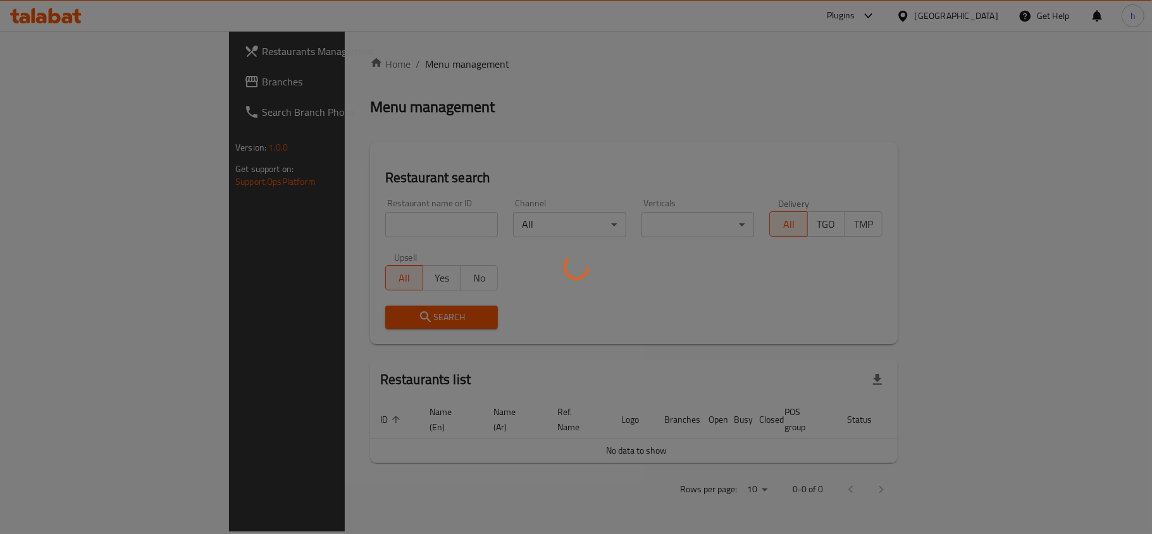
click at [54, 82] on div at bounding box center [576, 267] width 1152 height 534
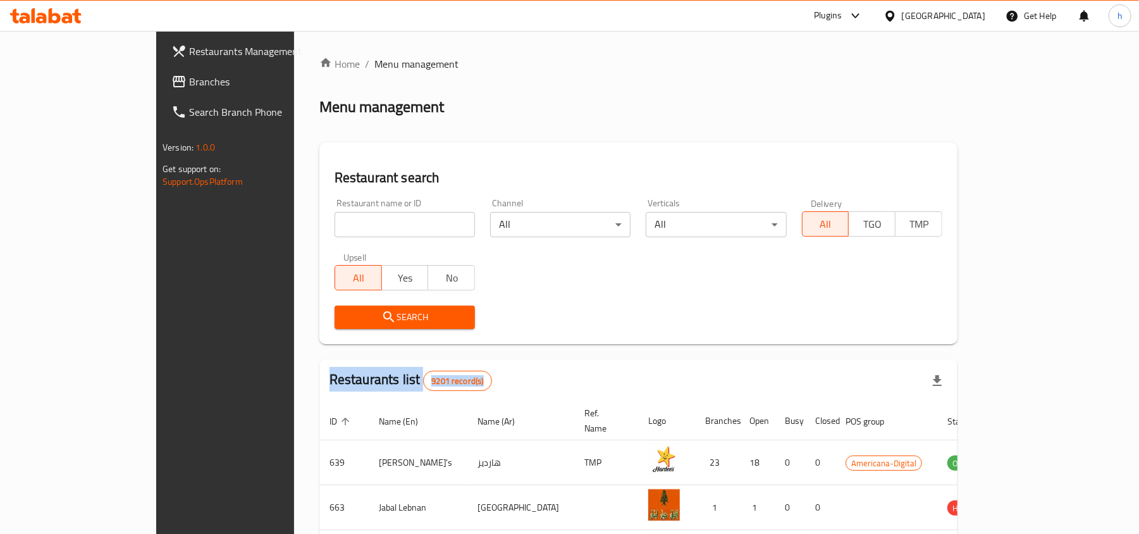
click at [189, 76] on span "Branches" at bounding box center [262, 81] width 147 height 15
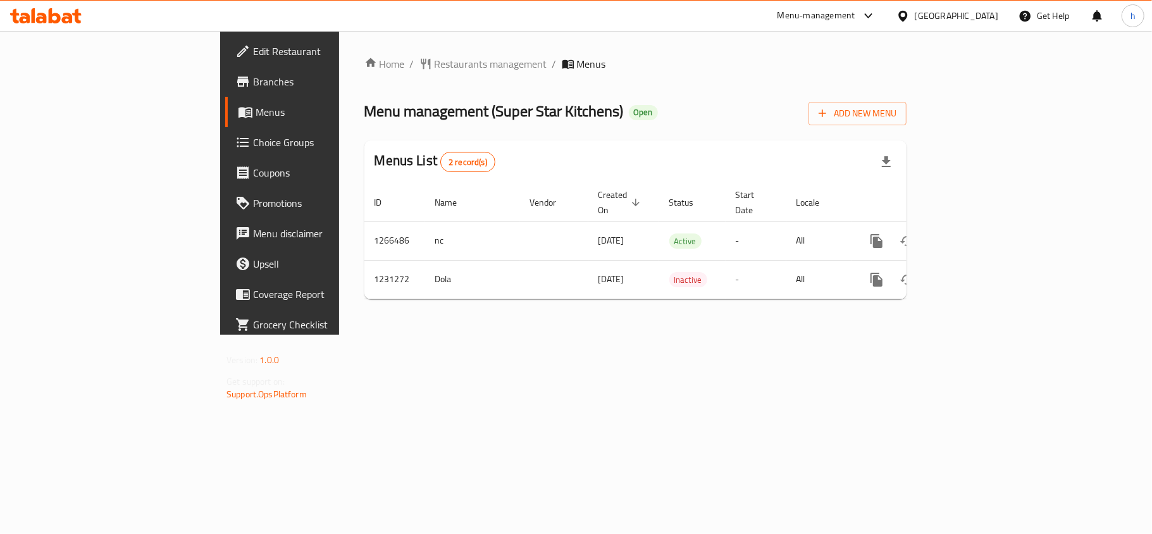
click at [582, 104] on div "Menu management ( Super Star Kitchens ) Open Add New Menu" at bounding box center [635, 111] width 542 height 28
click at [435, 56] on span "Restaurants management" at bounding box center [491, 63] width 113 height 15
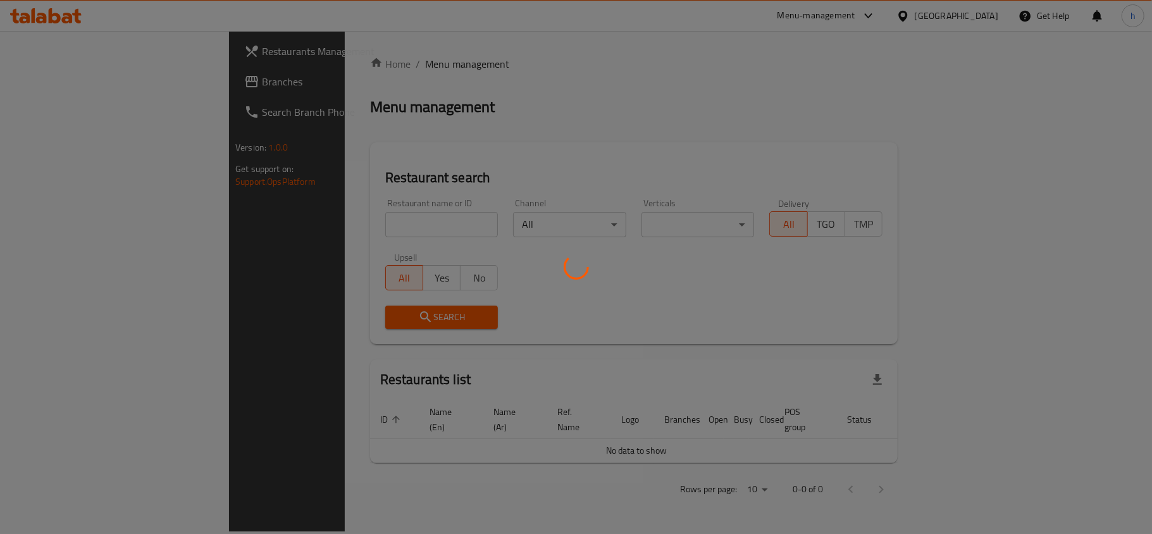
click at [313, 221] on div at bounding box center [576, 267] width 1152 height 534
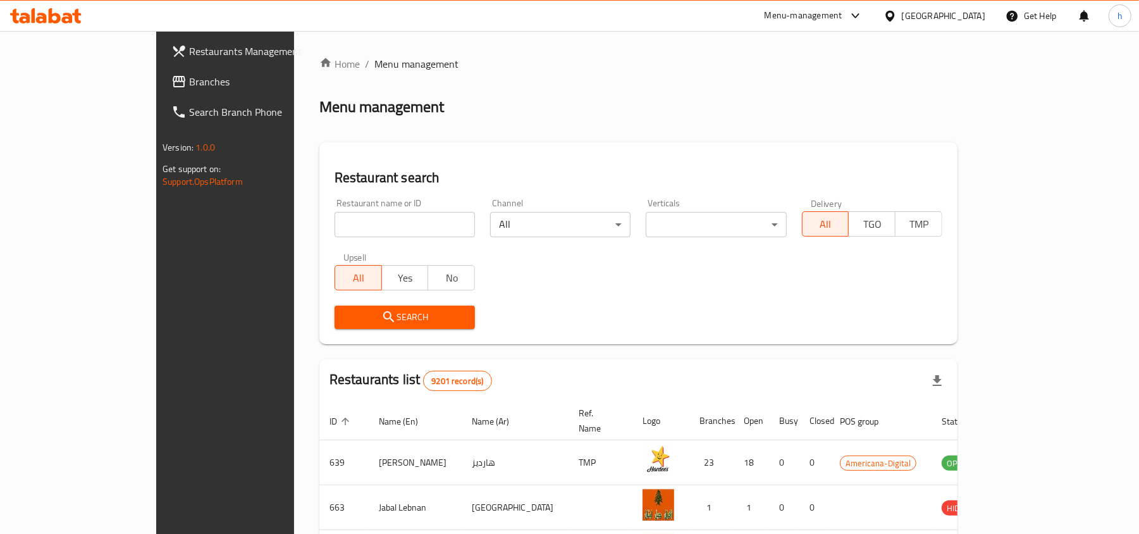
click at [335, 228] on input "search" at bounding box center [405, 224] width 140 height 25
paste input "676808"
type input "676808"
click at [345, 320] on span "Search" at bounding box center [405, 317] width 120 height 16
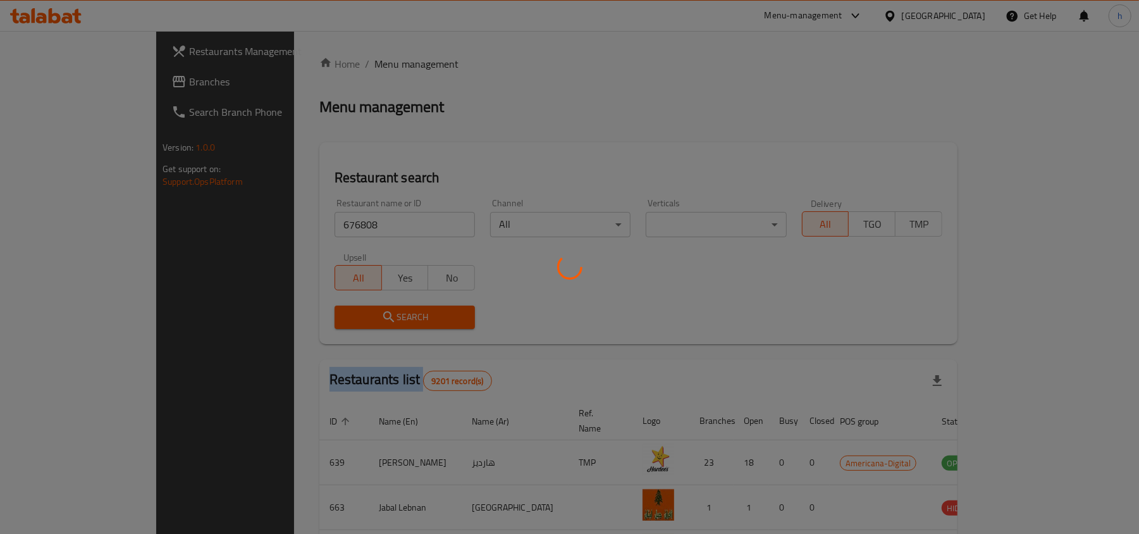
click at [305, 320] on div at bounding box center [569, 267] width 1139 height 534
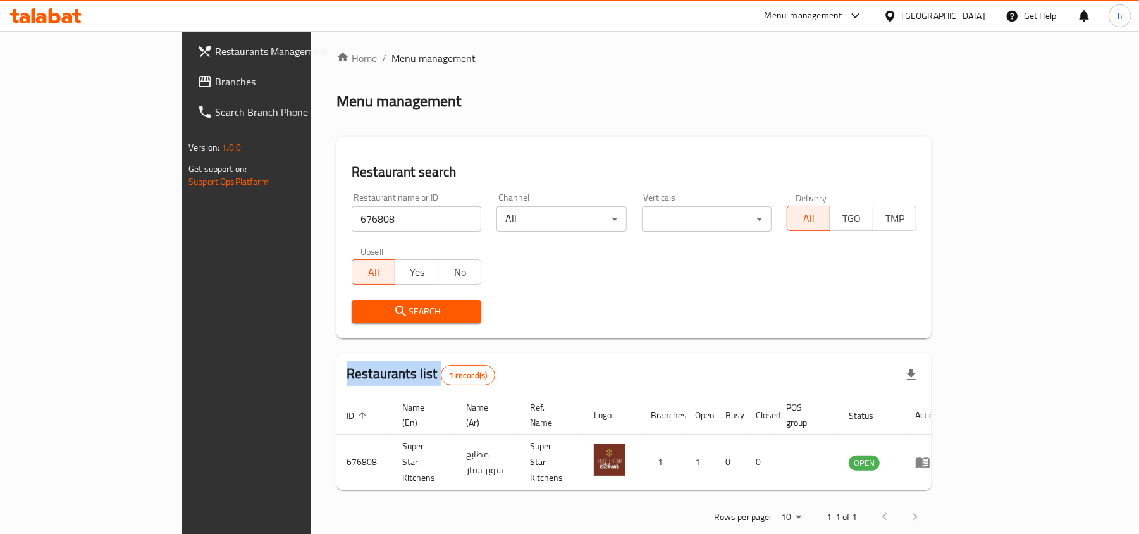
scroll to position [6, 0]
